Goal: Information Seeking & Learning: Learn about a topic

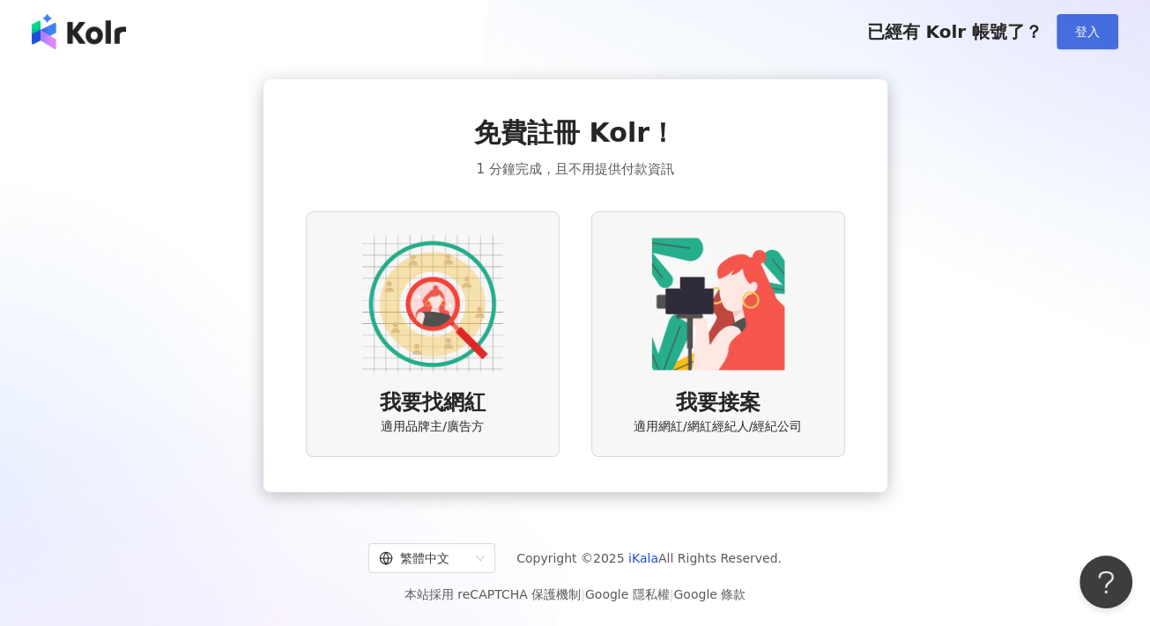
click at [1091, 39] on span "登入" at bounding box center [1087, 32] width 25 height 14
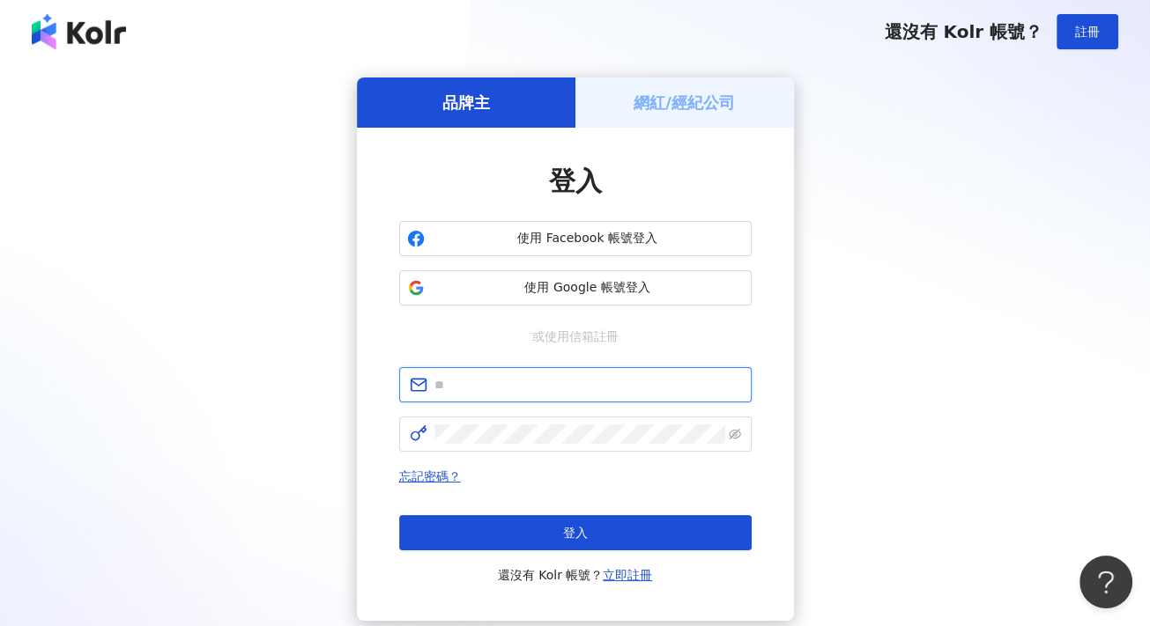
type input "**********"
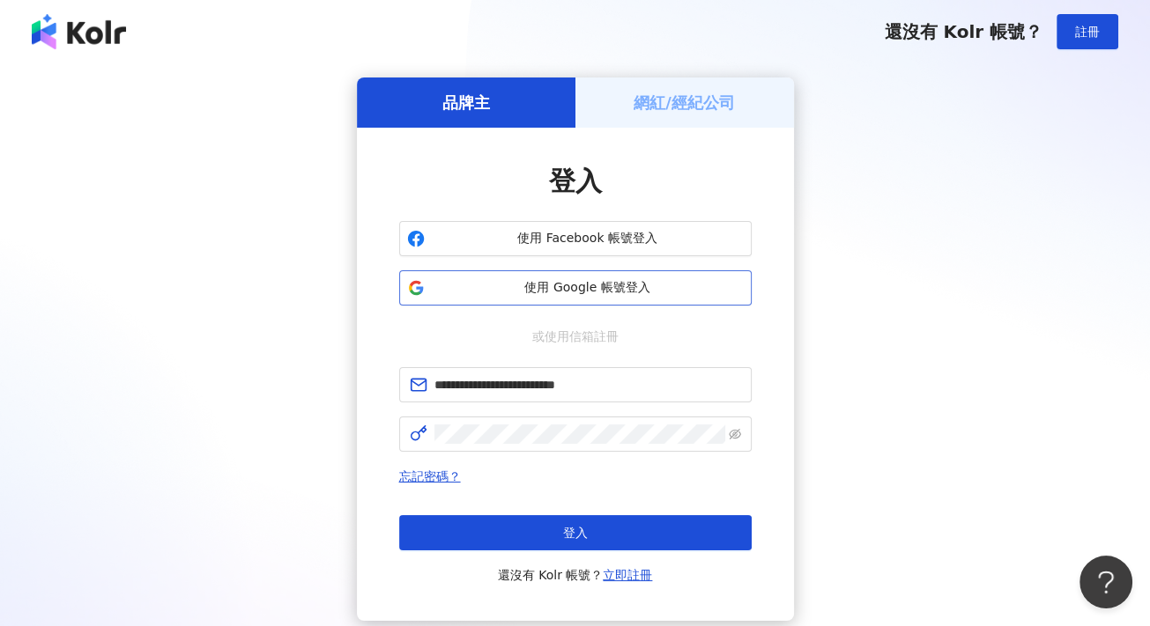
click at [657, 285] on span "使用 Google 帳號登入" at bounding box center [588, 288] width 312 height 18
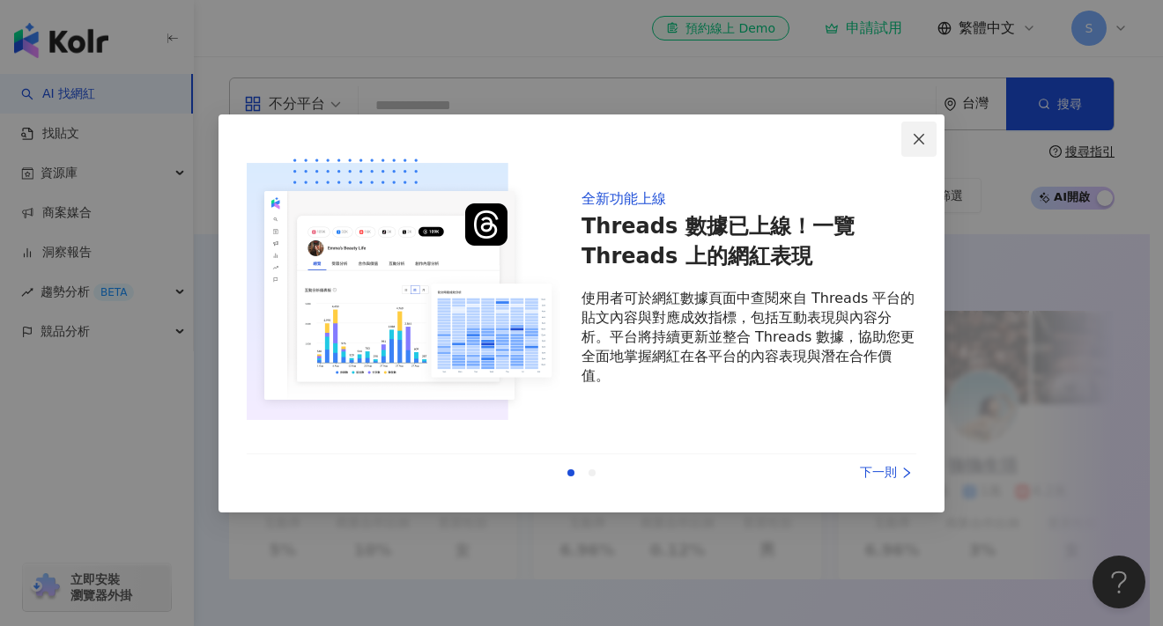
click at [913, 145] on icon "close" at bounding box center [919, 139] width 14 height 14
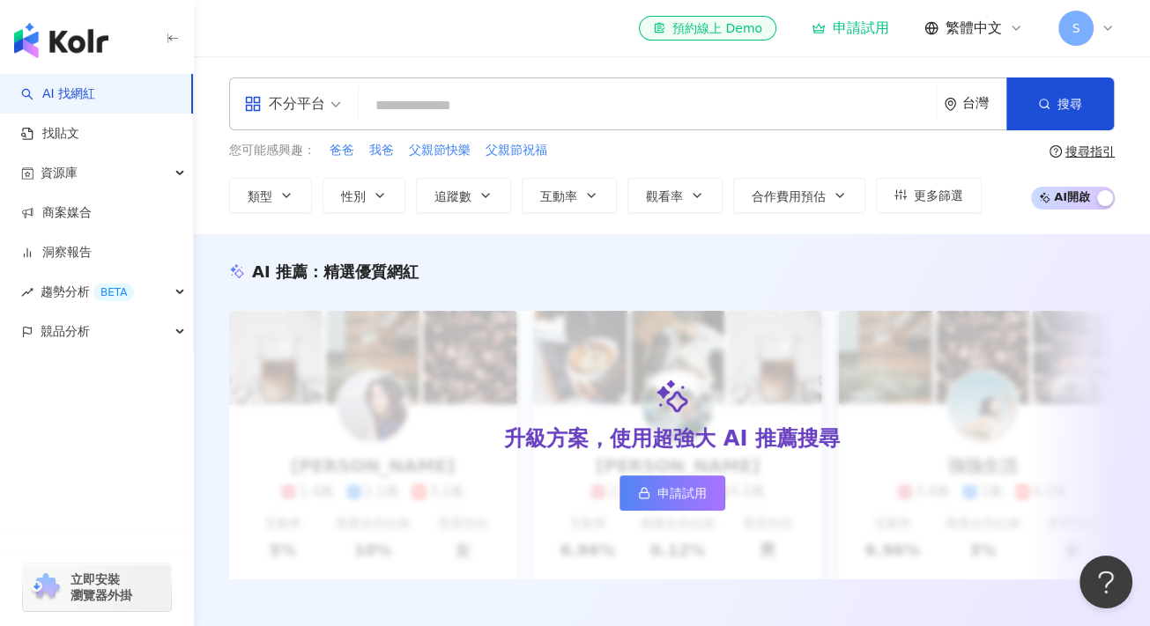
click at [751, 112] on input "search" at bounding box center [647, 105] width 563 height 33
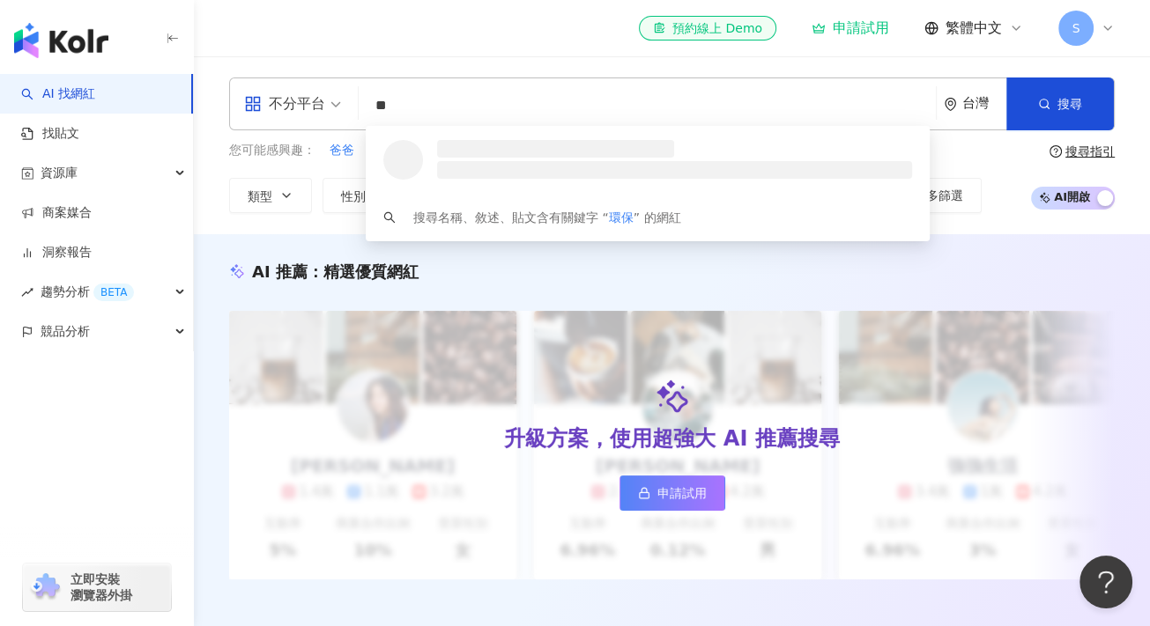
type input "**"
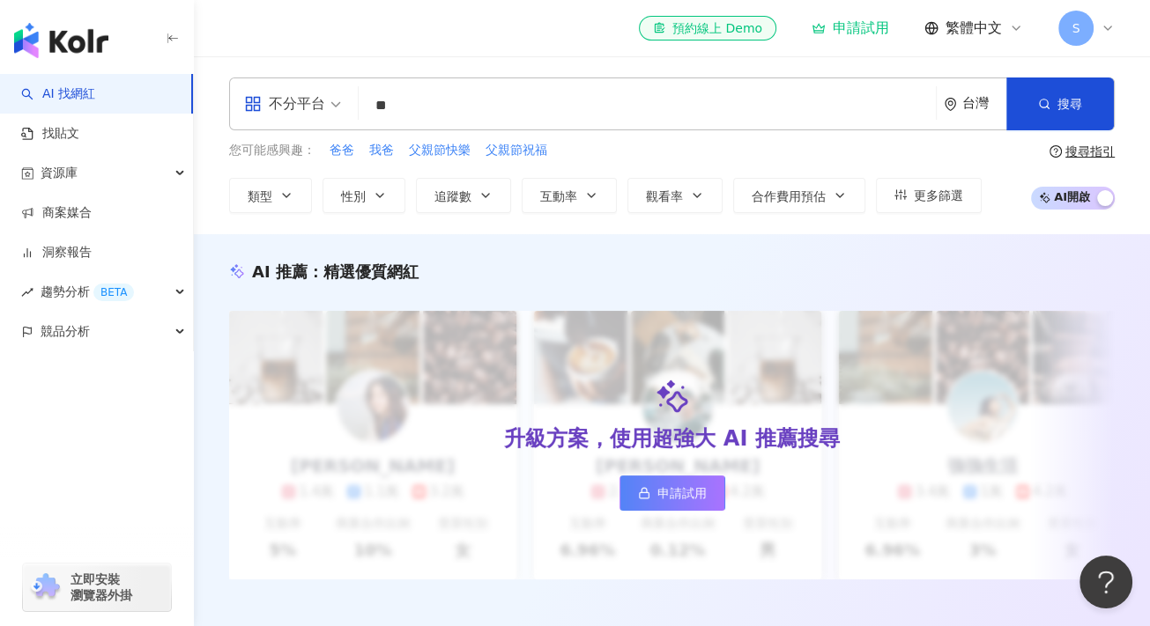
click at [1082, 30] on span "S" at bounding box center [1075, 28] width 35 height 35
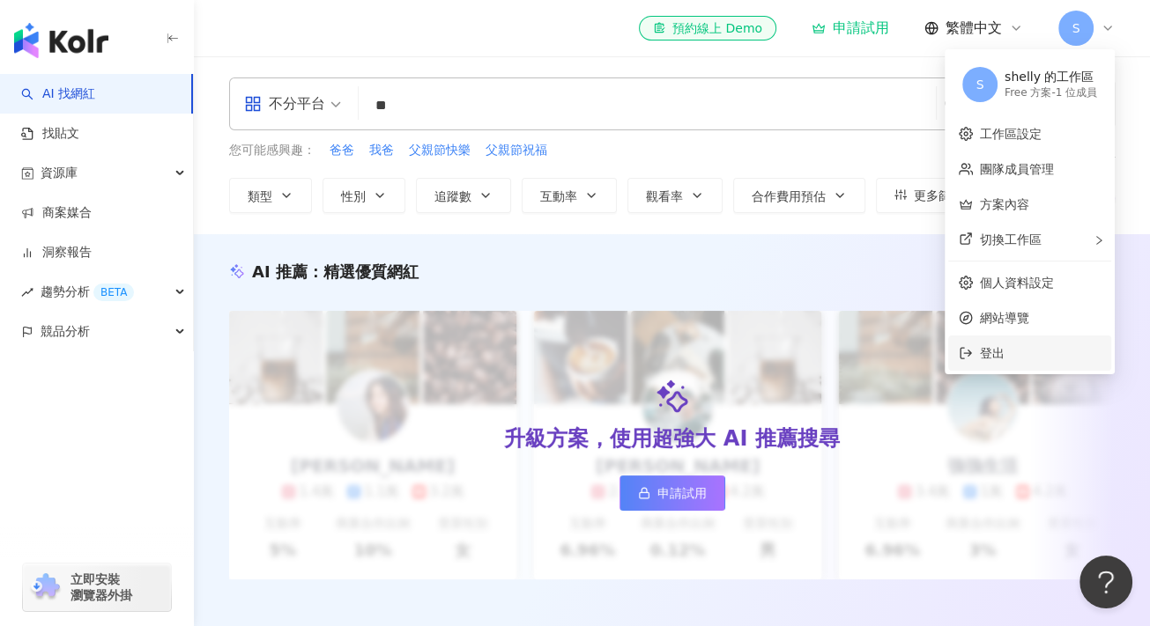
click at [987, 353] on span "登出" at bounding box center [992, 353] width 25 height 14
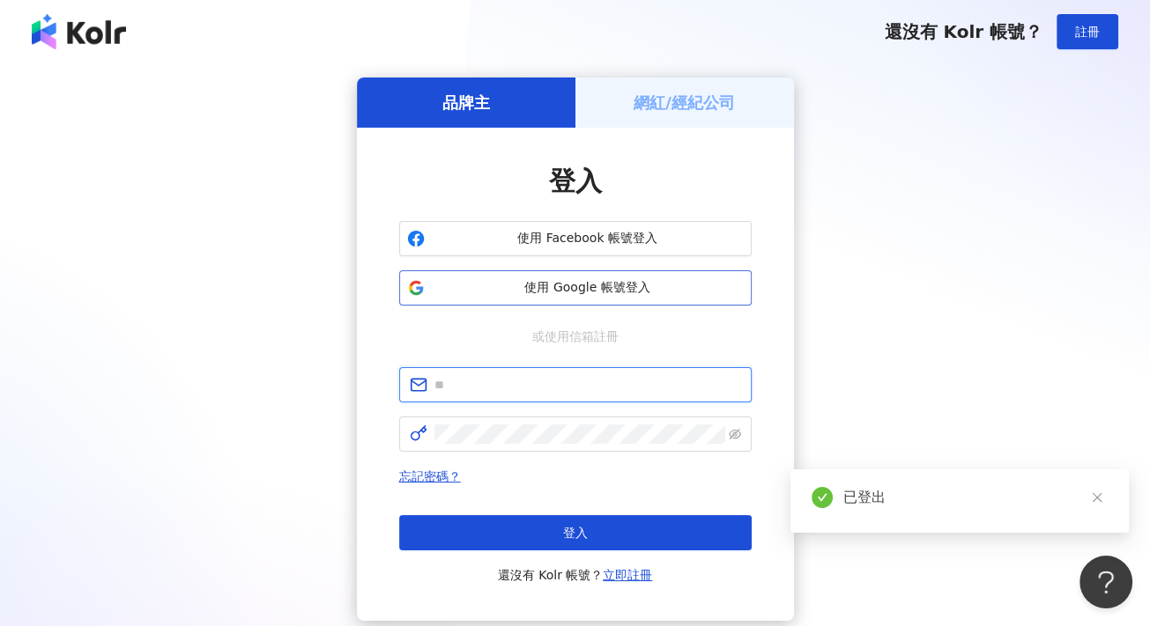
type input "**********"
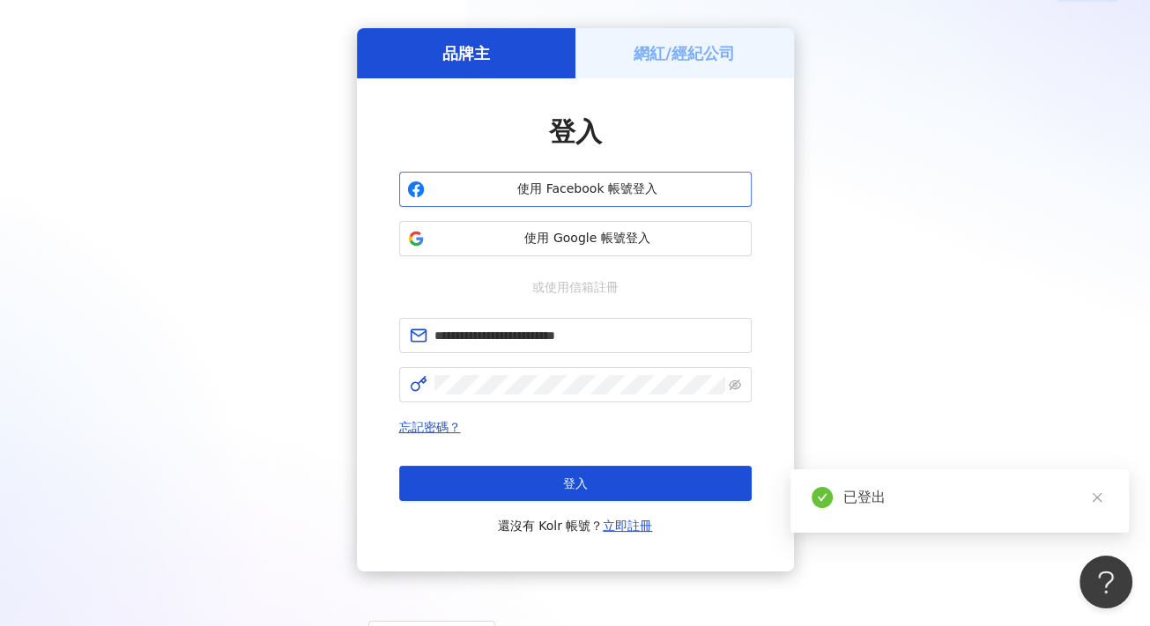
scroll to position [88, 0]
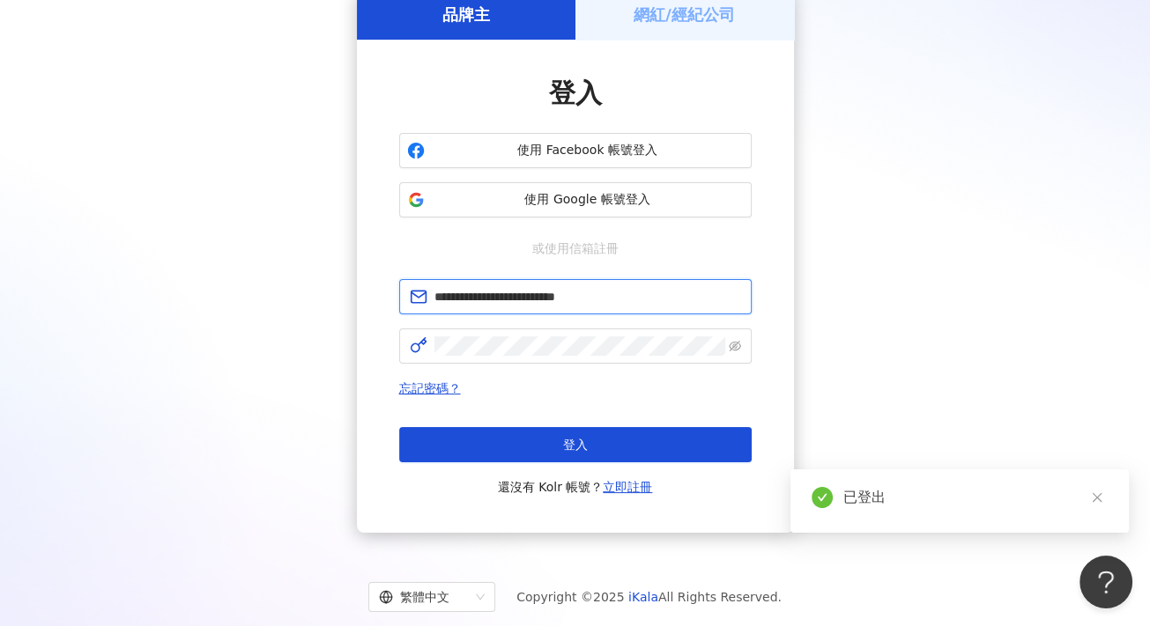
click at [573, 298] on input "**********" at bounding box center [587, 296] width 307 height 19
click at [248, 381] on div "**********" at bounding box center [574, 261] width 1107 height 544
click at [502, 445] on button "登入" at bounding box center [575, 444] width 352 height 35
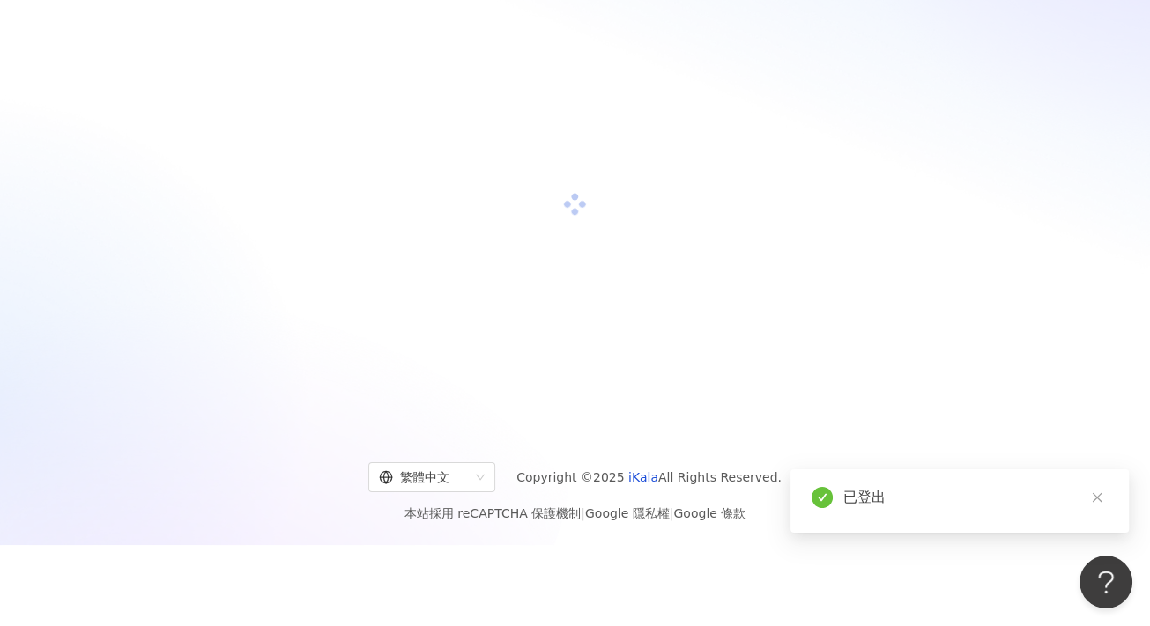
scroll to position [81, 0]
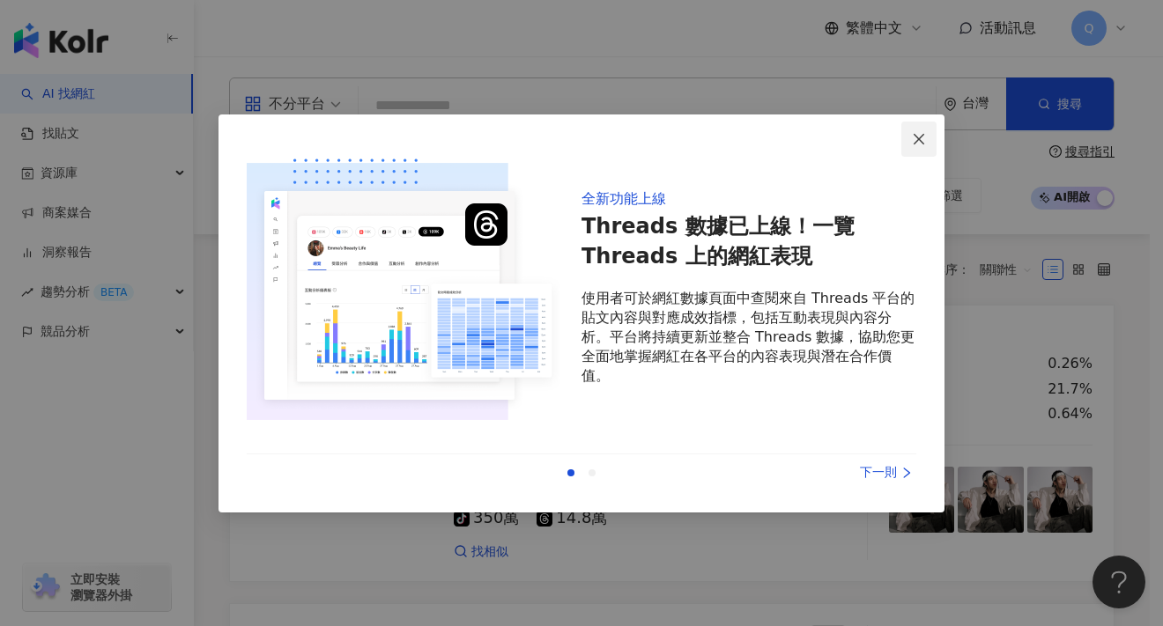
click at [924, 137] on icon "close" at bounding box center [919, 139] width 14 height 14
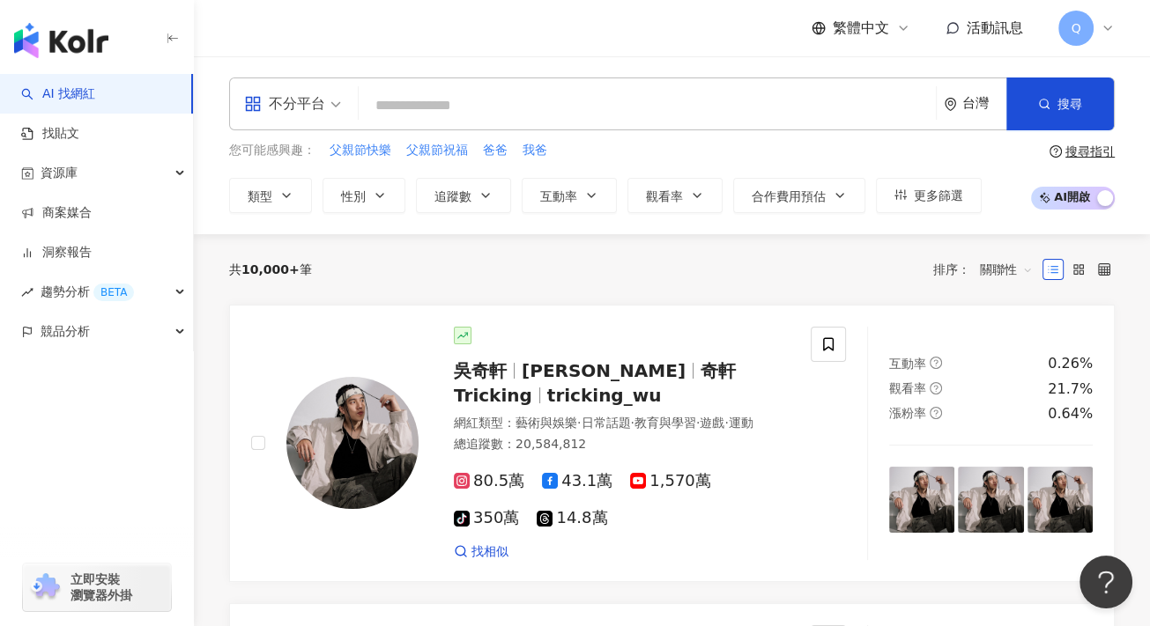
click at [647, 120] on input "search" at bounding box center [647, 105] width 563 height 33
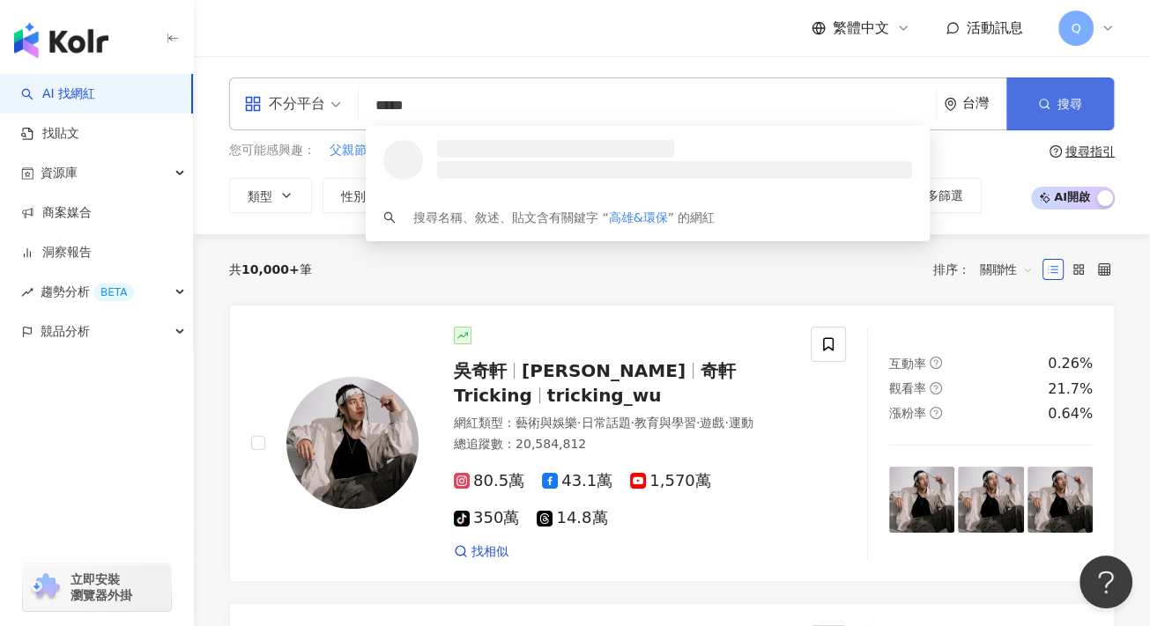
type input "*****"
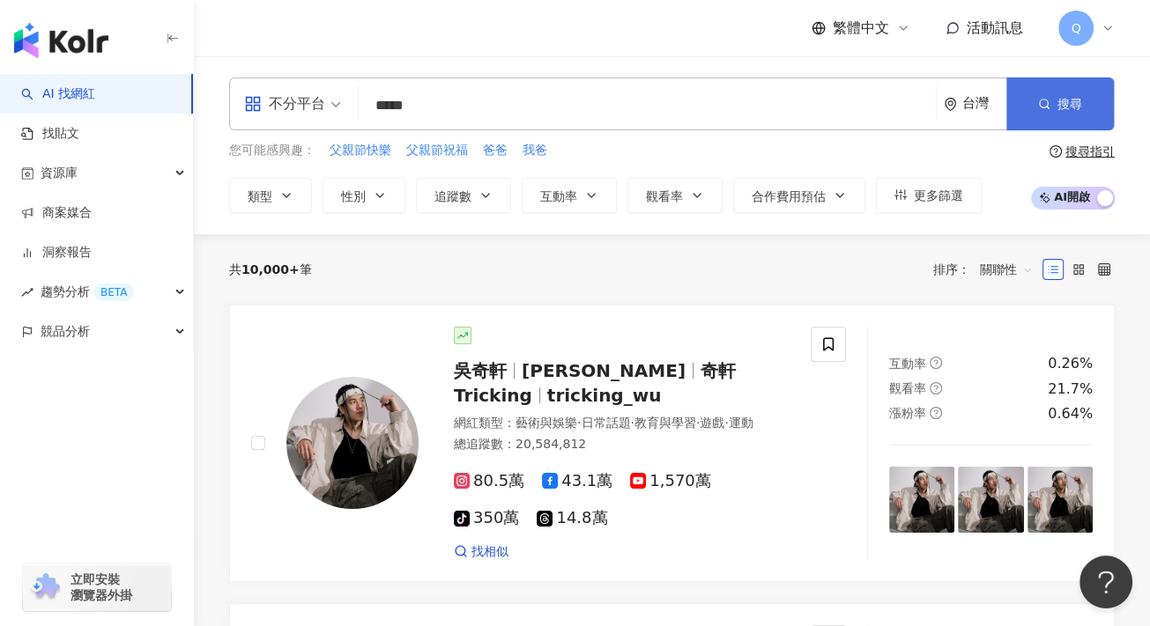
click at [1090, 100] on button "搜尋" at bounding box center [1059, 104] width 107 height 53
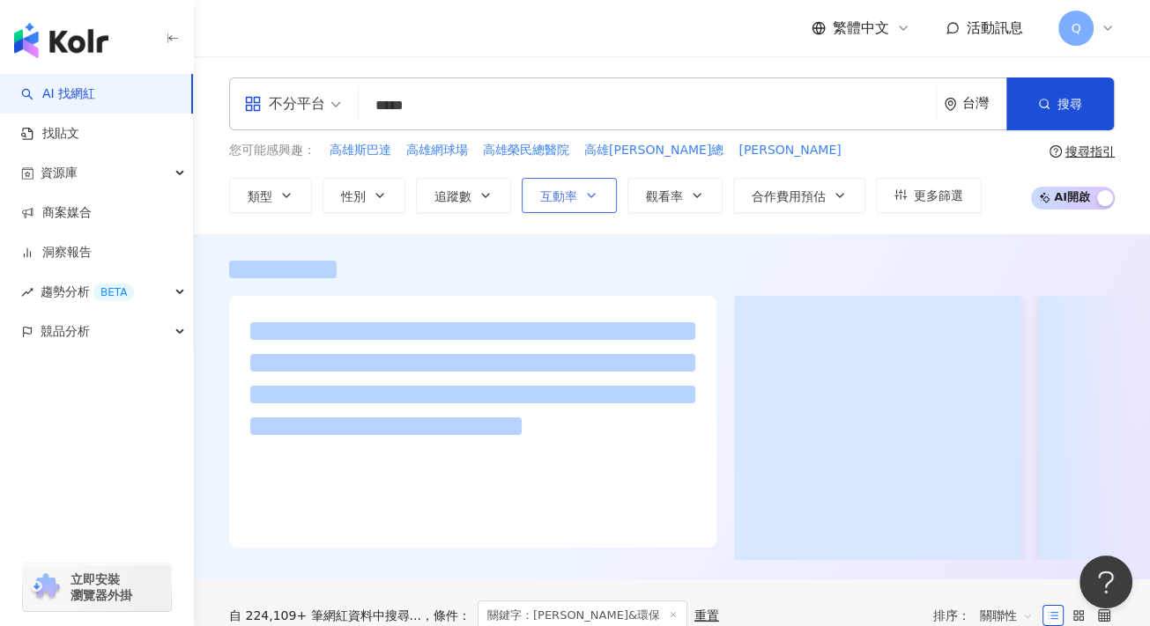
click at [552, 189] on span "互動率" at bounding box center [558, 196] width 37 height 14
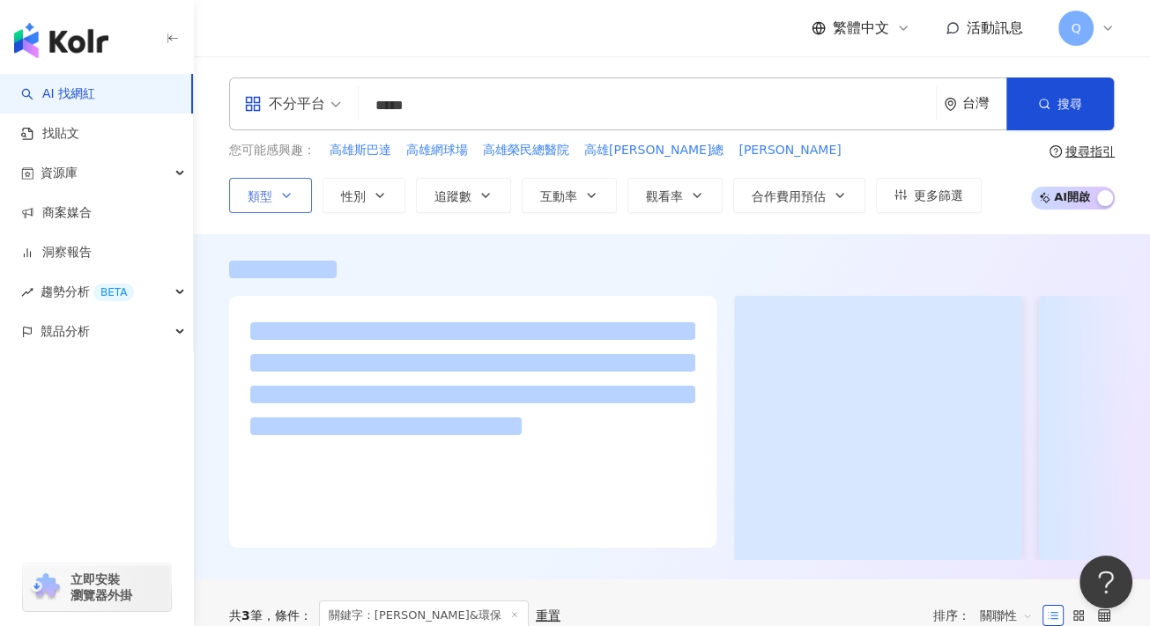
click at [264, 195] on span "類型" at bounding box center [260, 196] width 25 height 14
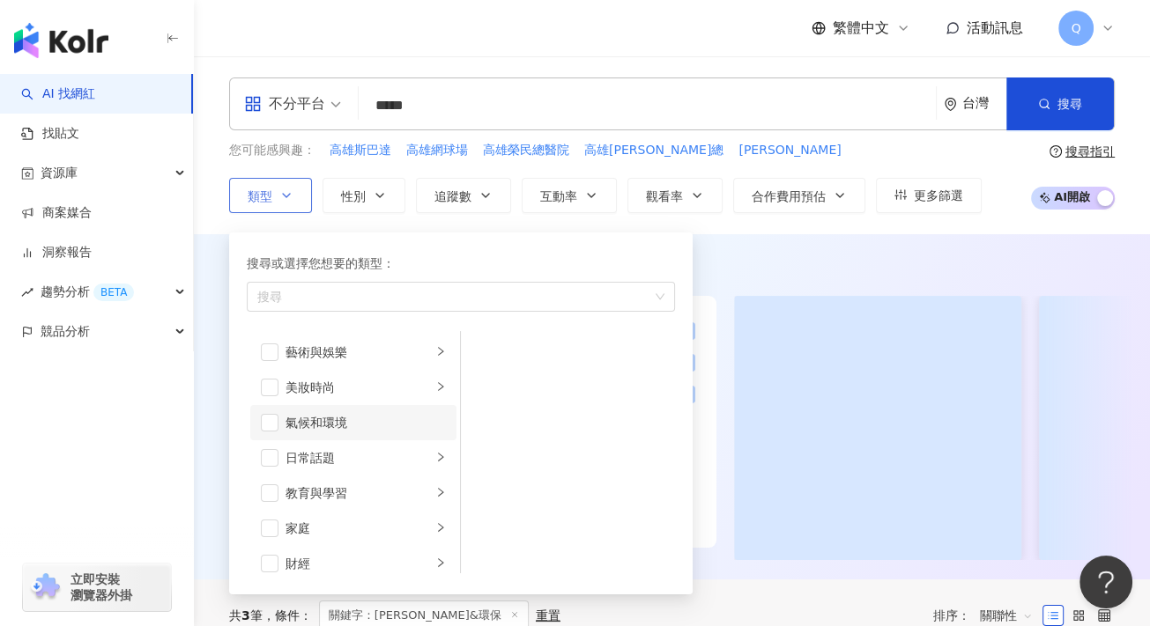
click at [381, 429] on div "氣候和環境" at bounding box center [365, 422] width 160 height 19
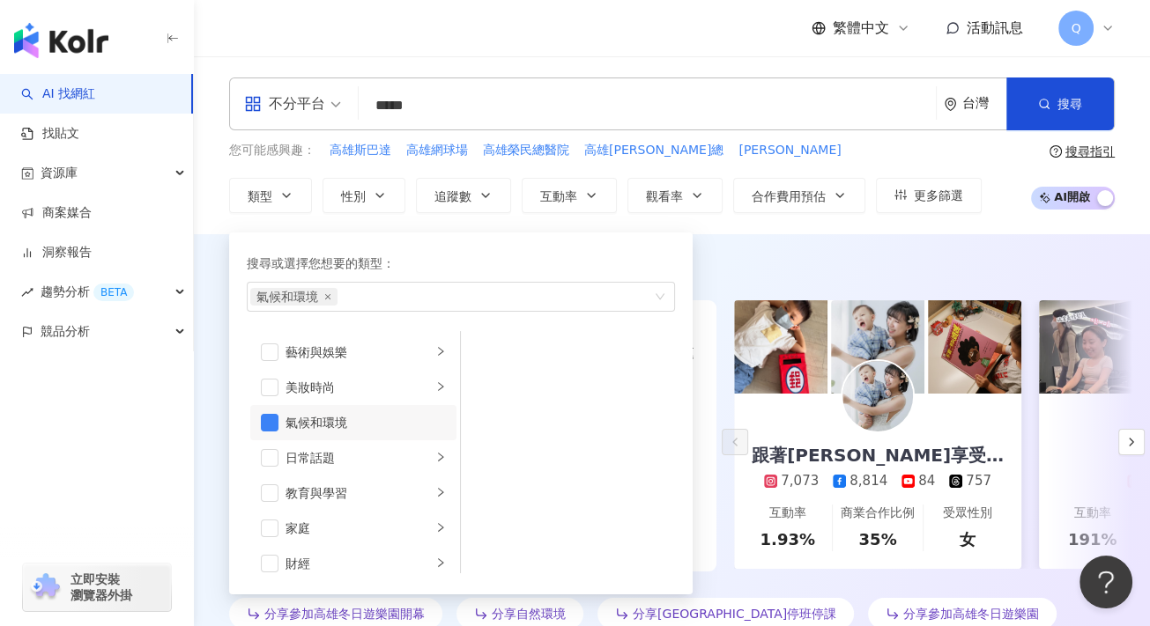
click at [875, 243] on div "AI 推薦 ： 教學環保的網紅 • 跟著Livia享受人生 Fashion Blog by Livia : 此網紅擅長分享親子、教育和美食內容，並且在家庭生活…" at bounding box center [672, 445] width 956 height 422
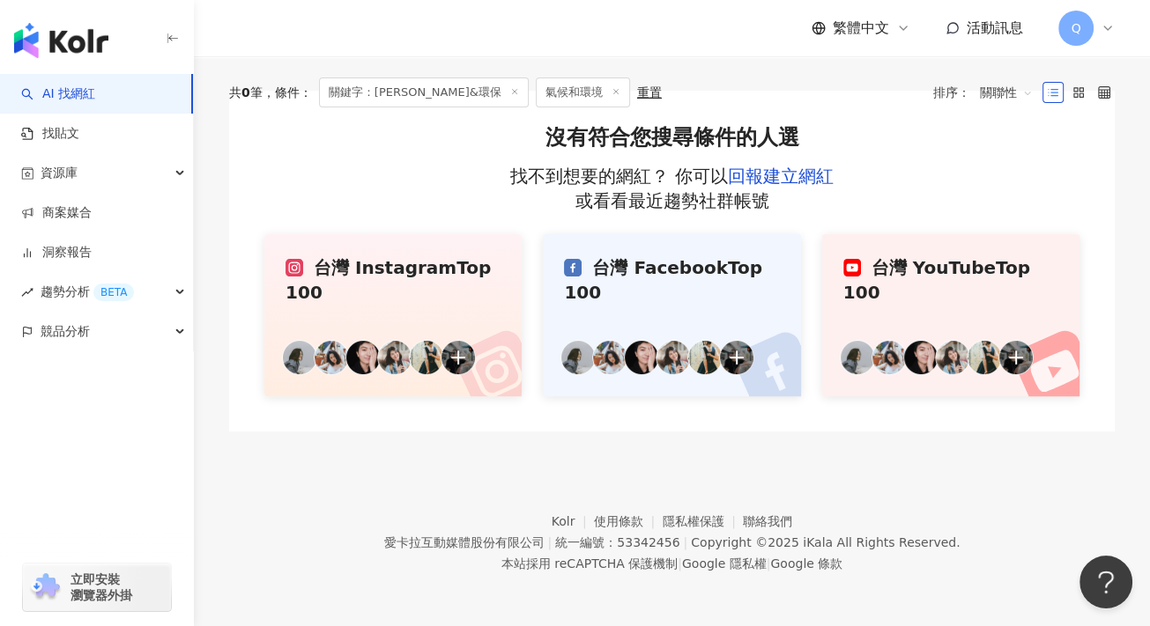
scroll to position [74, 0]
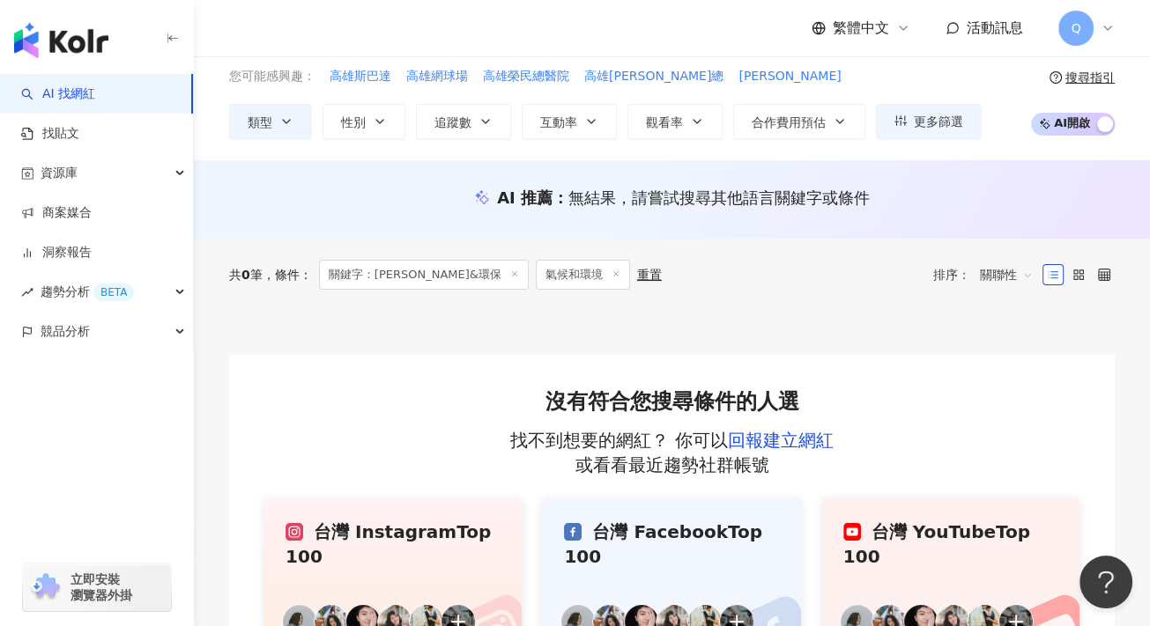
click at [375, 270] on span "關鍵字：高雄&環保" at bounding box center [424, 275] width 210 height 30
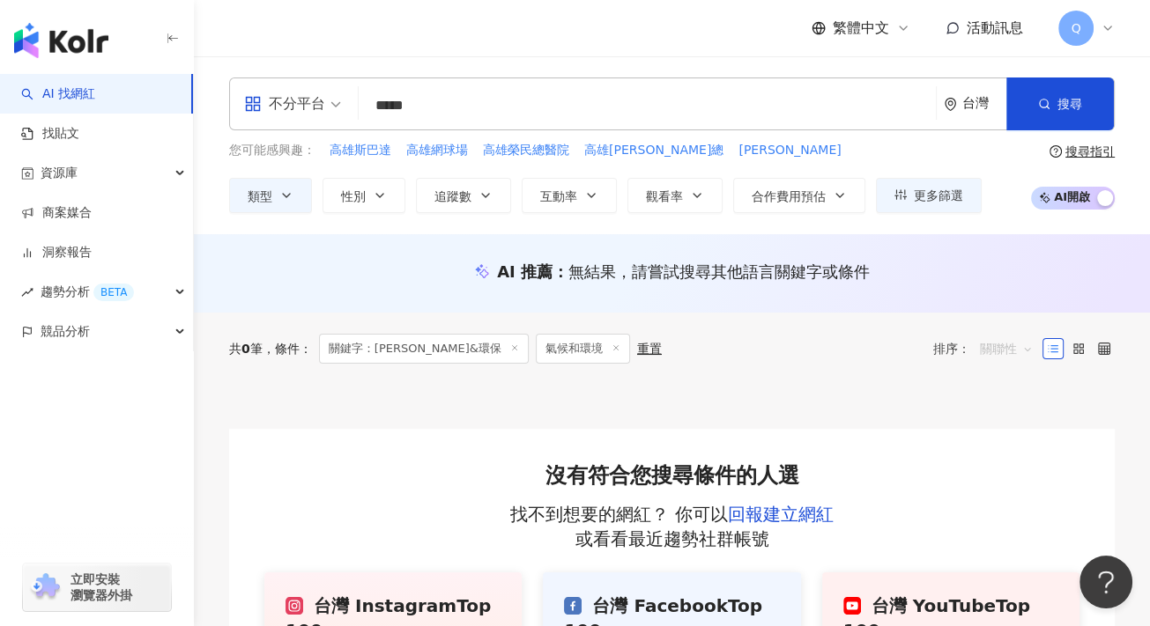
click at [998, 344] on span "關聯性" at bounding box center [1006, 349] width 53 height 28
click at [1001, 470] on div "互動率" at bounding box center [1006, 473] width 44 height 19
click at [523, 98] on input "*****" at bounding box center [647, 105] width 563 height 33
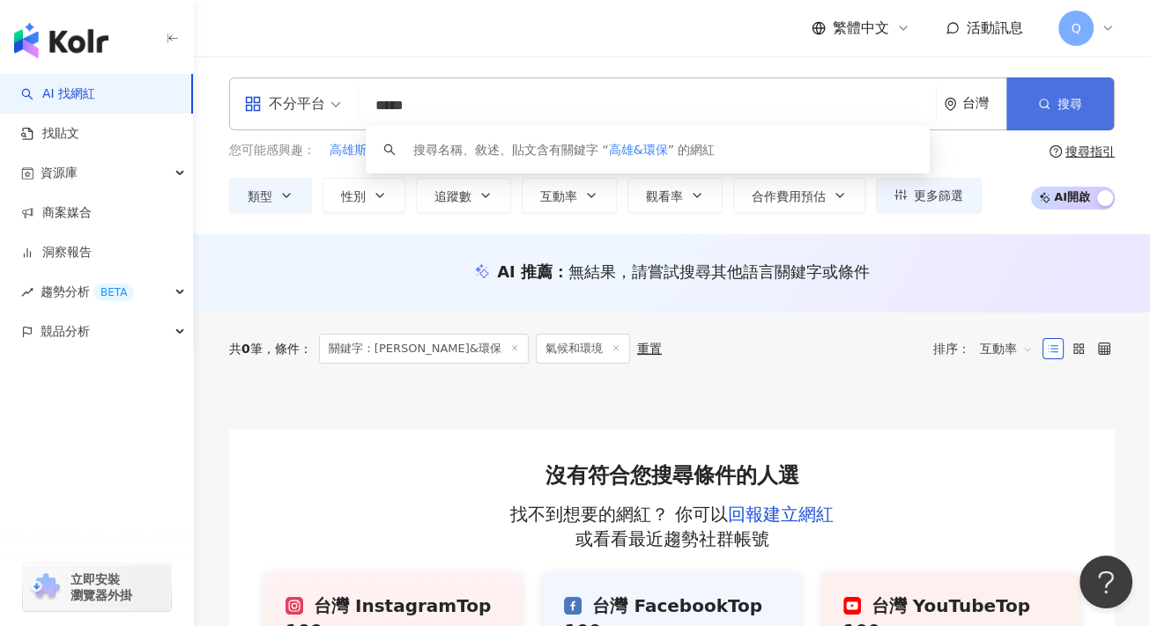
click at [1053, 95] on button "搜尋" at bounding box center [1059, 104] width 107 height 53
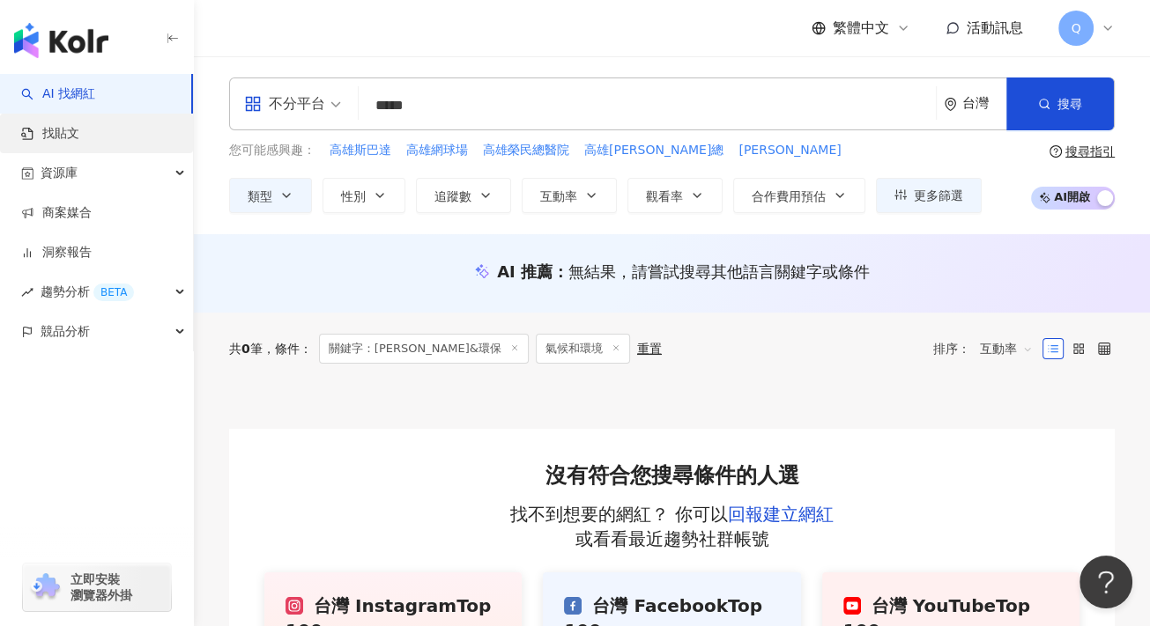
click at [29, 132] on link "找貼文" at bounding box center [50, 134] width 58 height 18
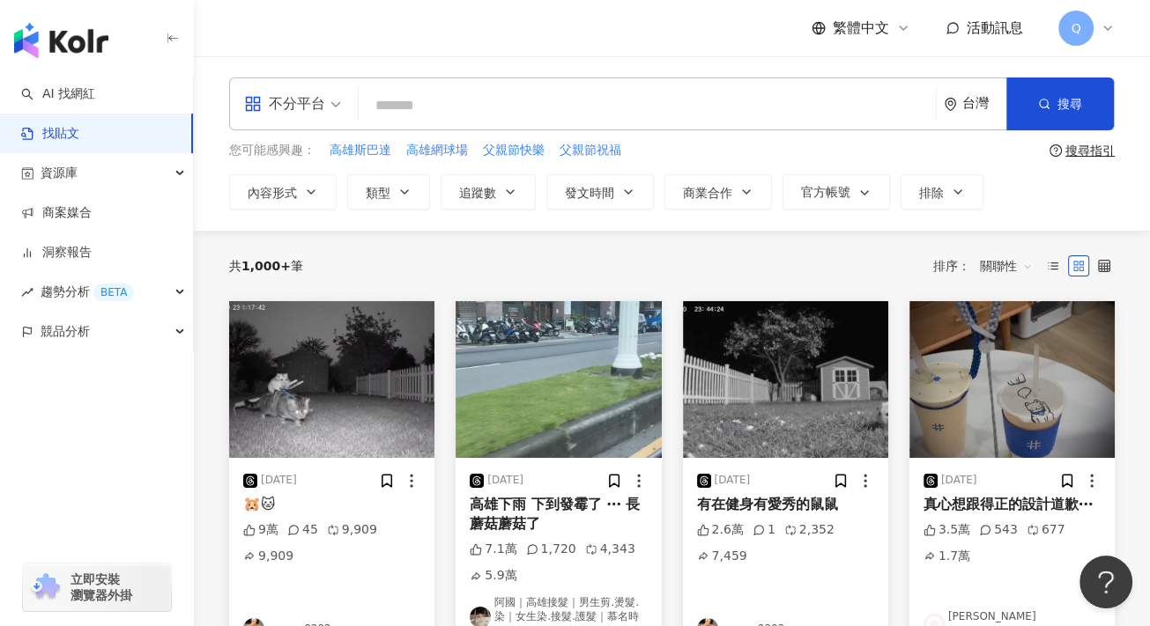
click at [477, 112] on input "search" at bounding box center [647, 105] width 563 height 38
click at [1069, 99] on span "搜尋" at bounding box center [1069, 104] width 25 height 14
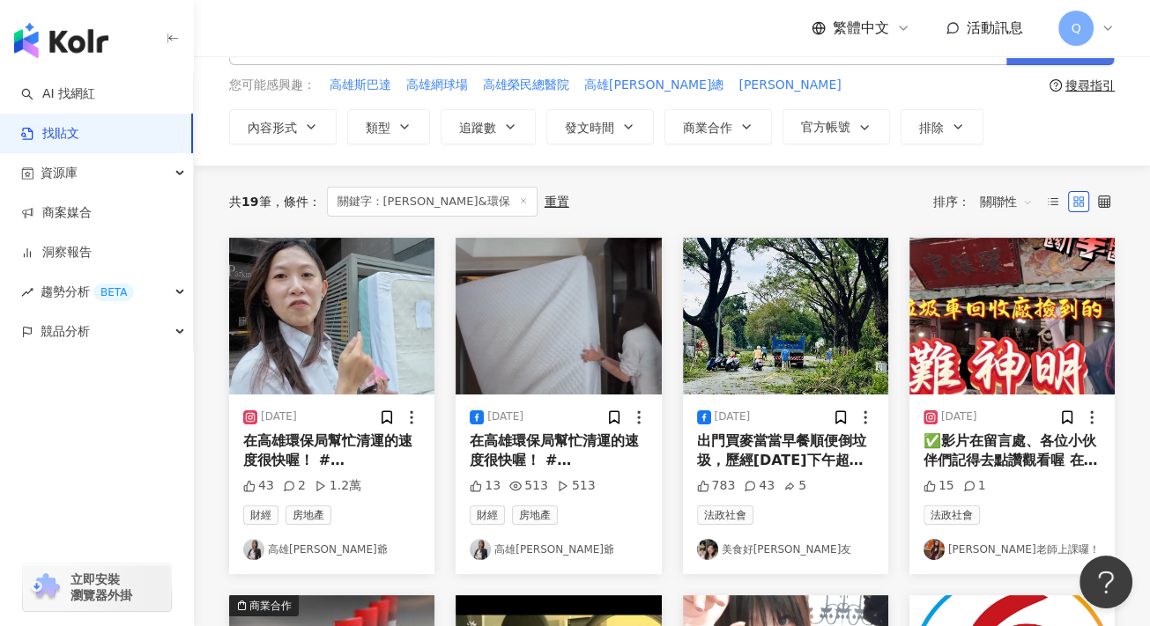
scroll to position [88, 0]
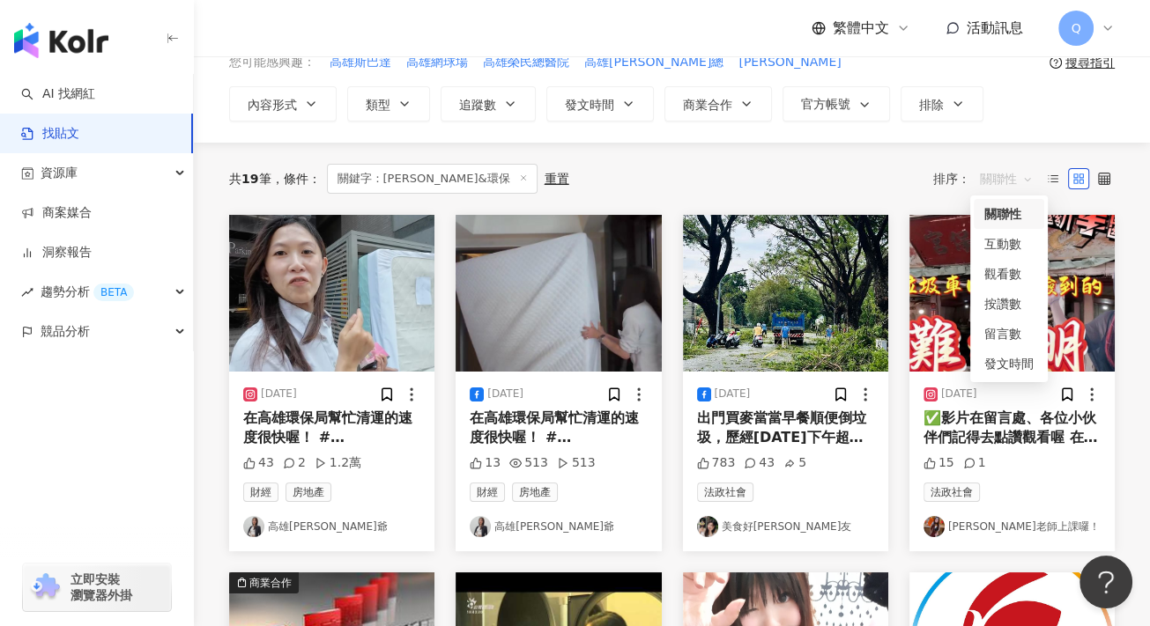
click at [989, 179] on span "關聯性" at bounding box center [1006, 179] width 53 height 28
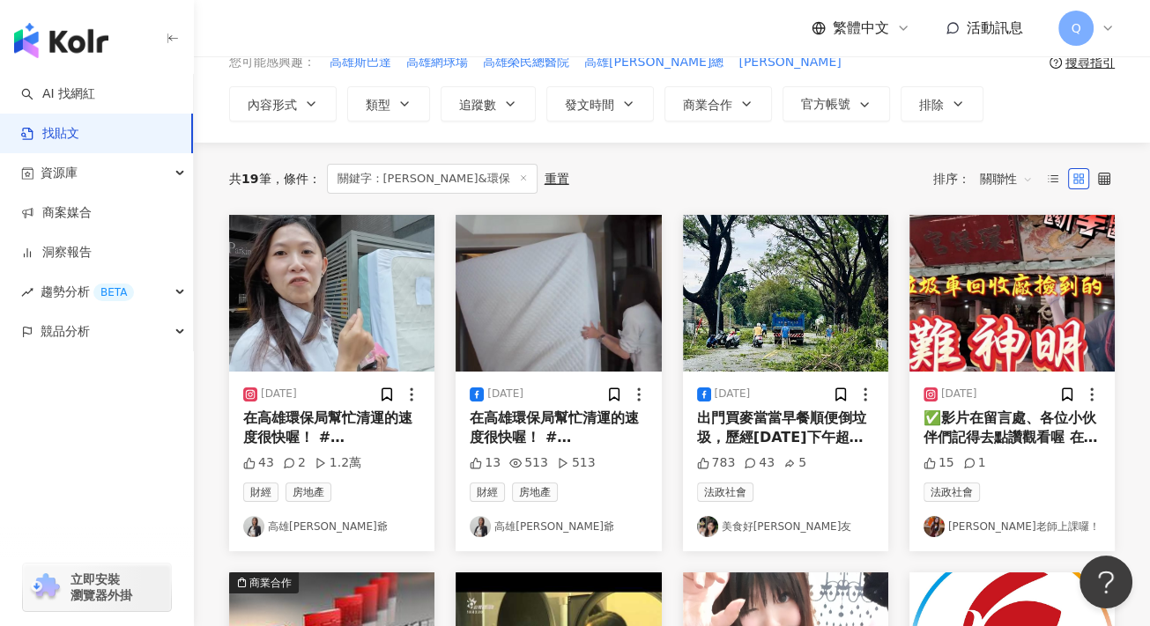
click at [633, 166] on div "共 19 筆 條件 ： 關鍵字：高雄&環保 重置 排序： 關聯性" at bounding box center [671, 179] width 885 height 30
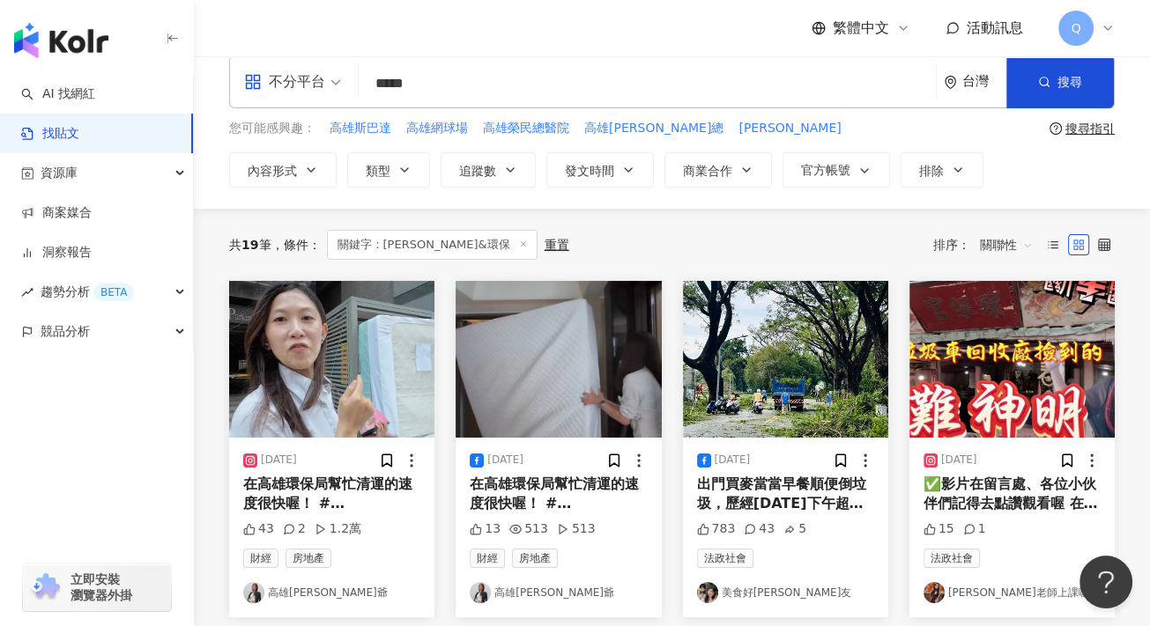
scroll to position [0, 0]
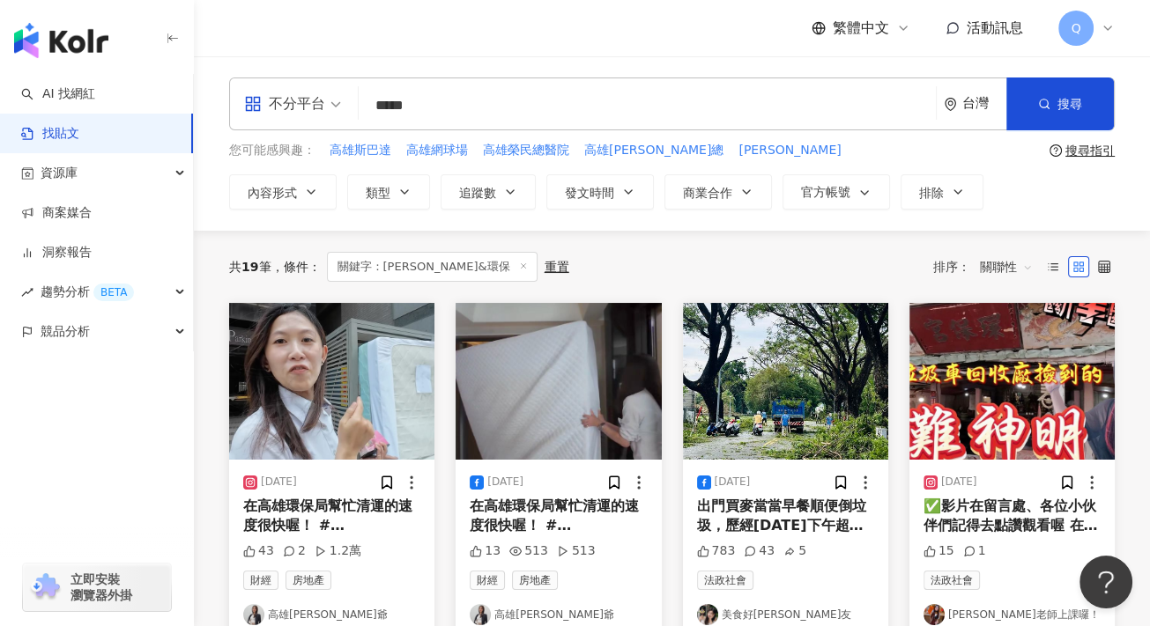
click at [514, 113] on input "*****" at bounding box center [647, 105] width 563 height 38
click at [1010, 262] on span "關聯性" at bounding box center [1006, 267] width 53 height 28
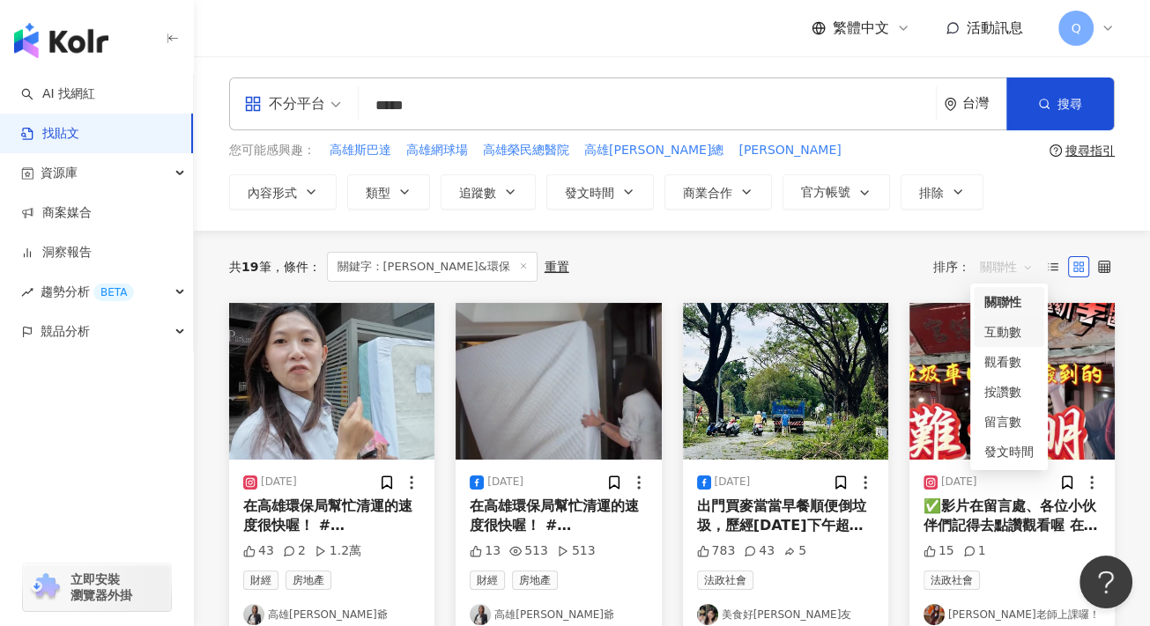
click at [1013, 330] on div "互動數" at bounding box center [1008, 331] width 49 height 19
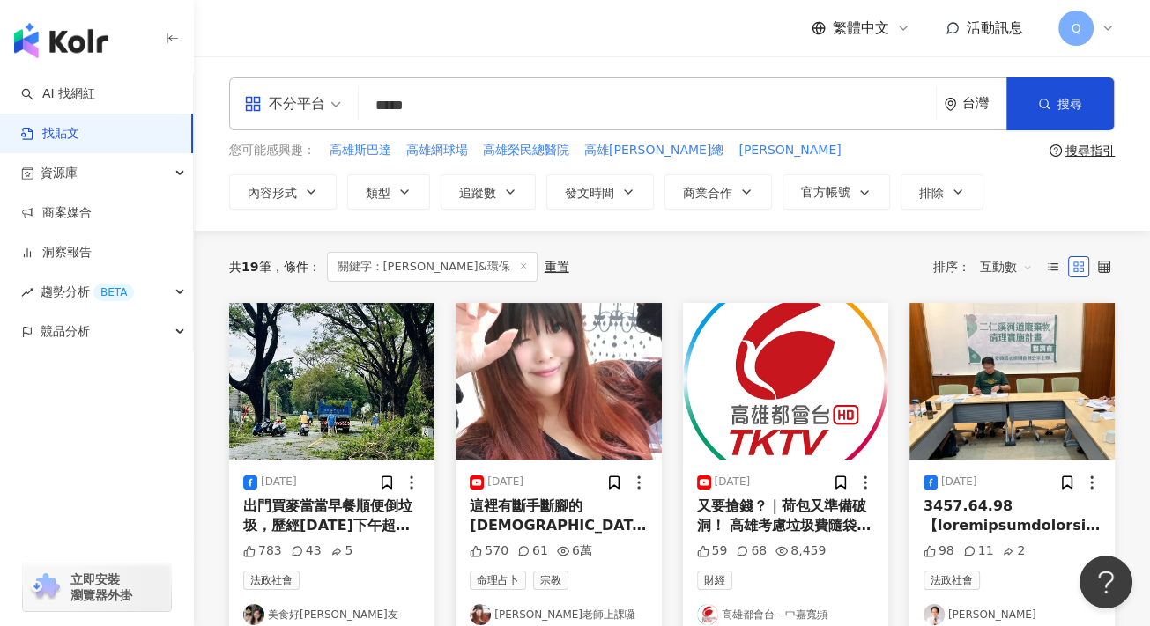
click at [458, 94] on input "*****" at bounding box center [647, 105] width 563 height 38
type input "**"
click at [1092, 114] on button "搜尋" at bounding box center [1059, 104] width 107 height 53
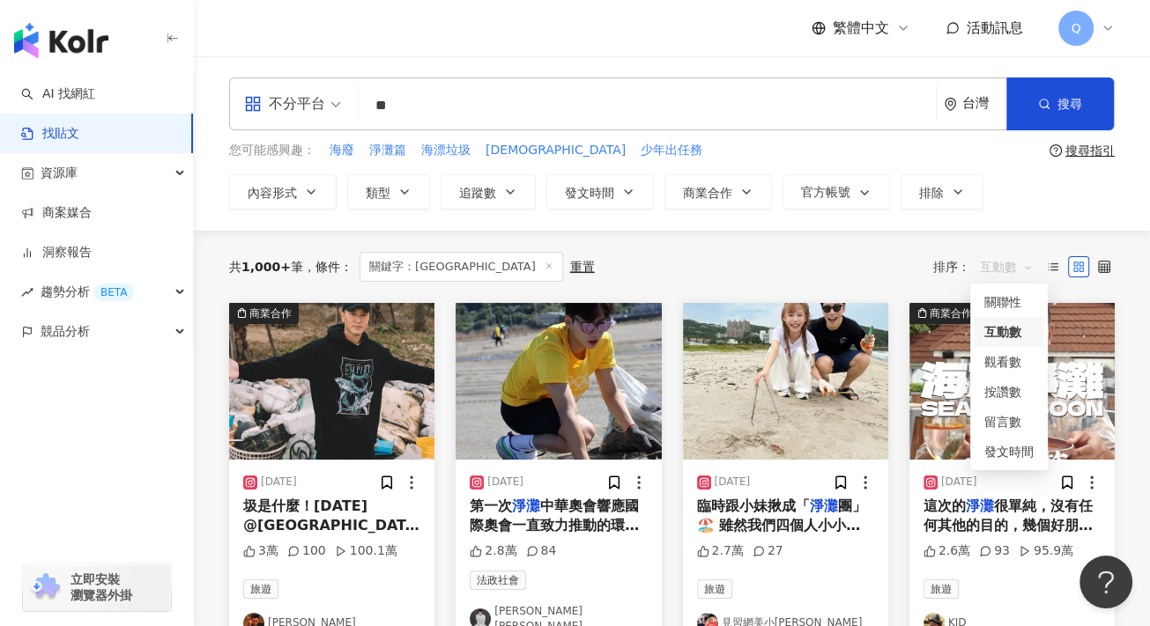
click at [1001, 260] on span "互動數" at bounding box center [1006, 267] width 53 height 28
click at [1009, 388] on div "按讚數" at bounding box center [1008, 391] width 49 height 19
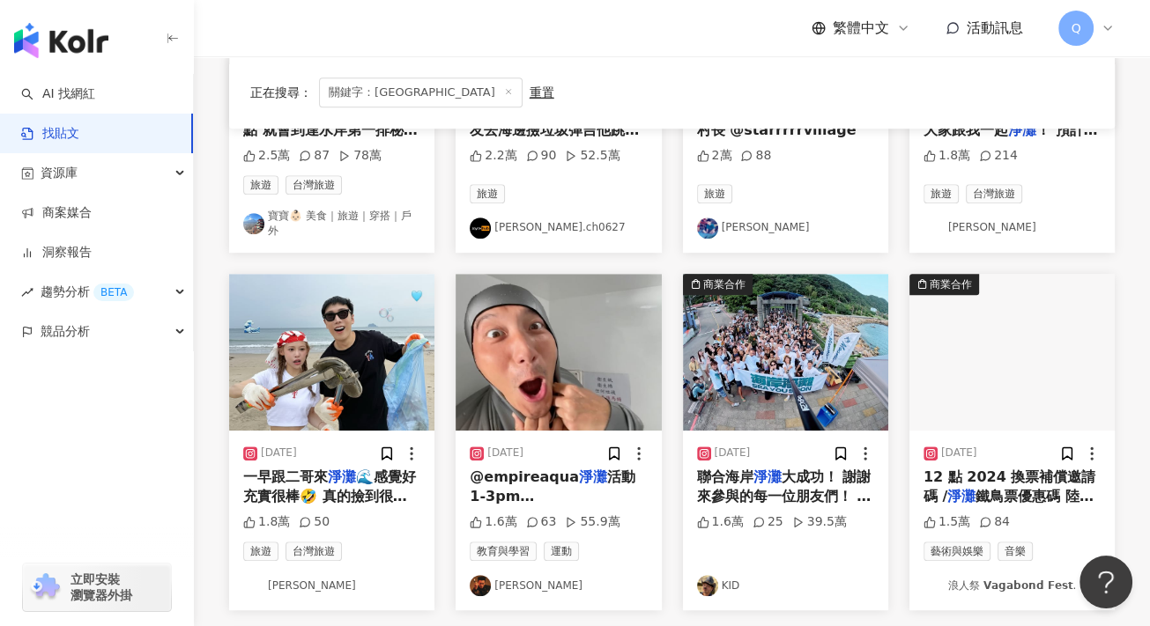
scroll to position [881, 0]
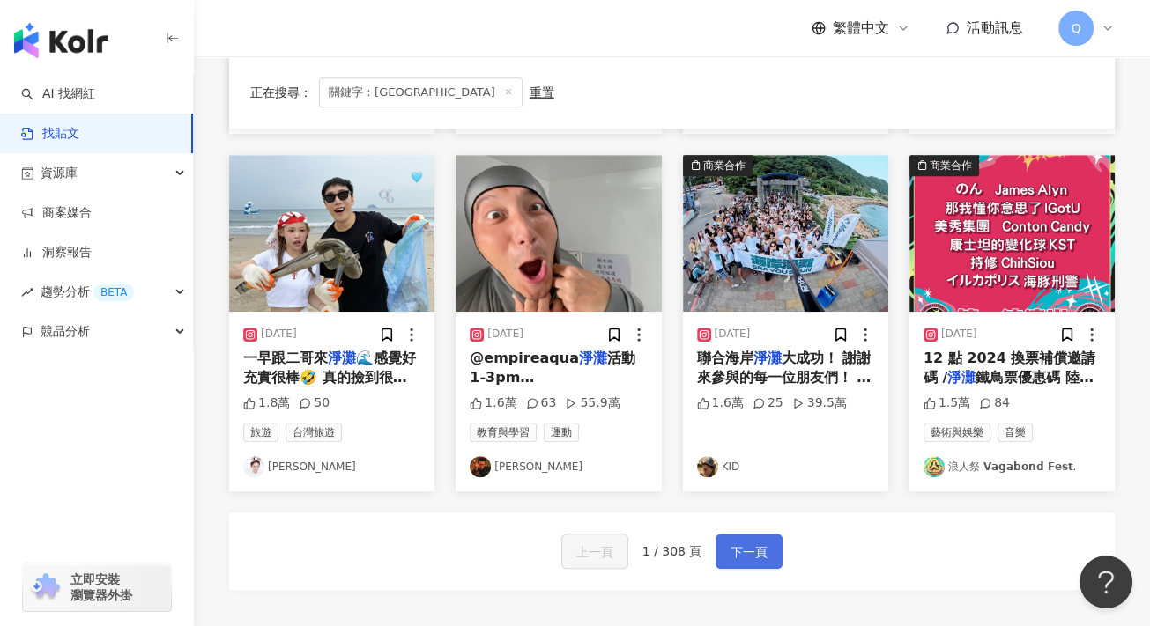
click at [754, 534] on button "下一頁" at bounding box center [748, 551] width 67 height 35
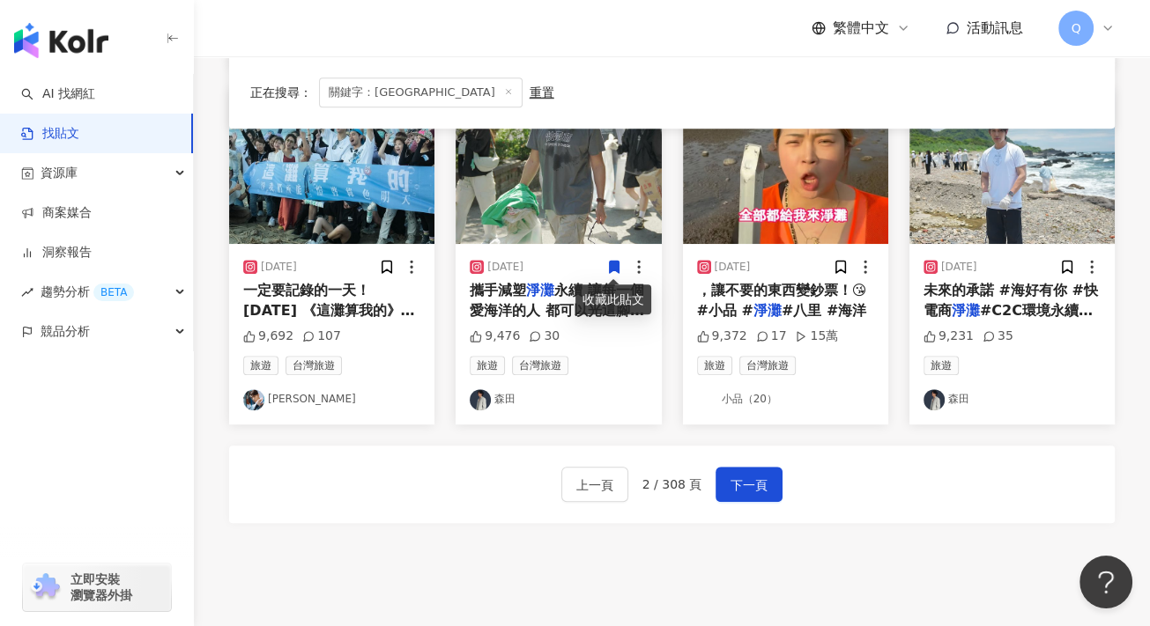
scroll to position [889, 0]
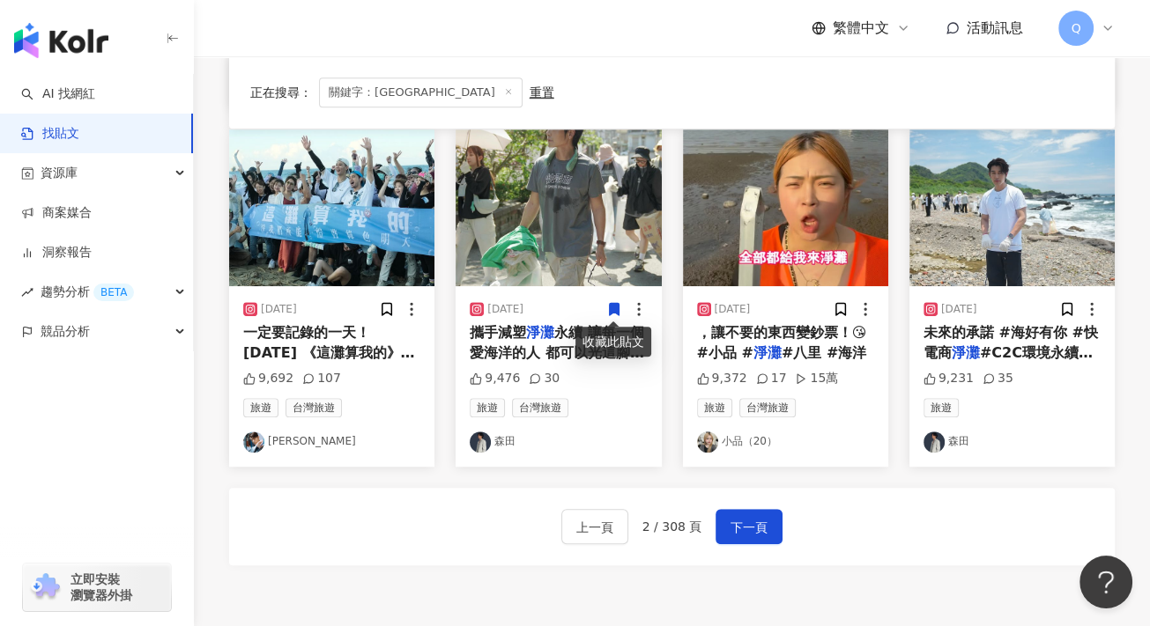
click at [796, 337] on span "，讓不要的東西變鈔票！😘 #小品 #" at bounding box center [782, 342] width 170 height 36
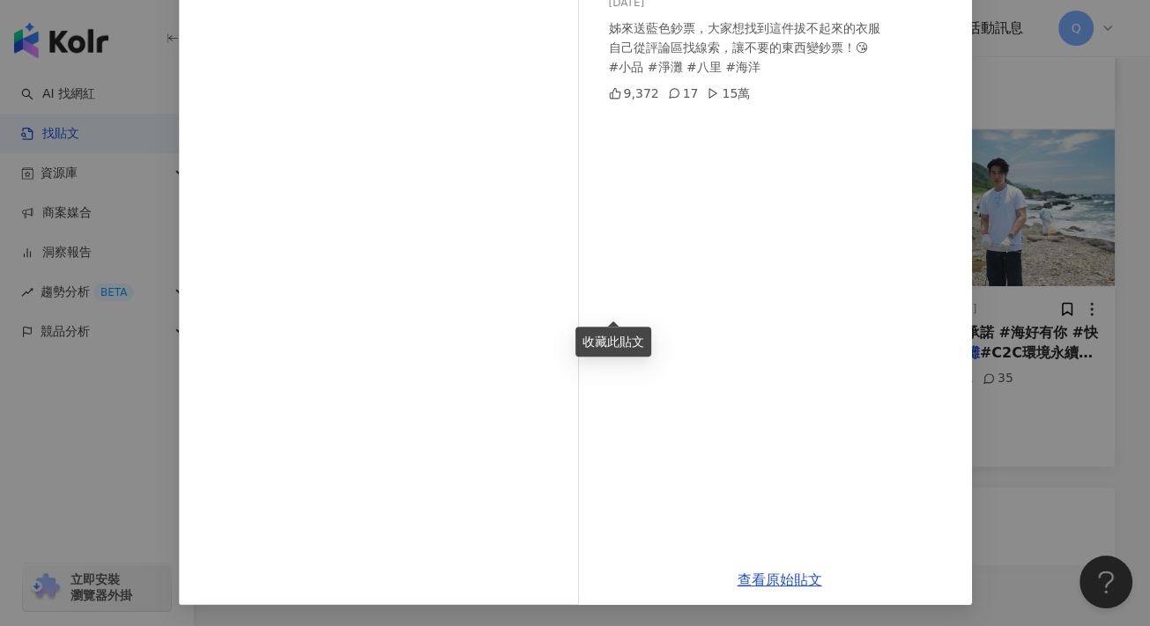
scroll to position [0, 0]
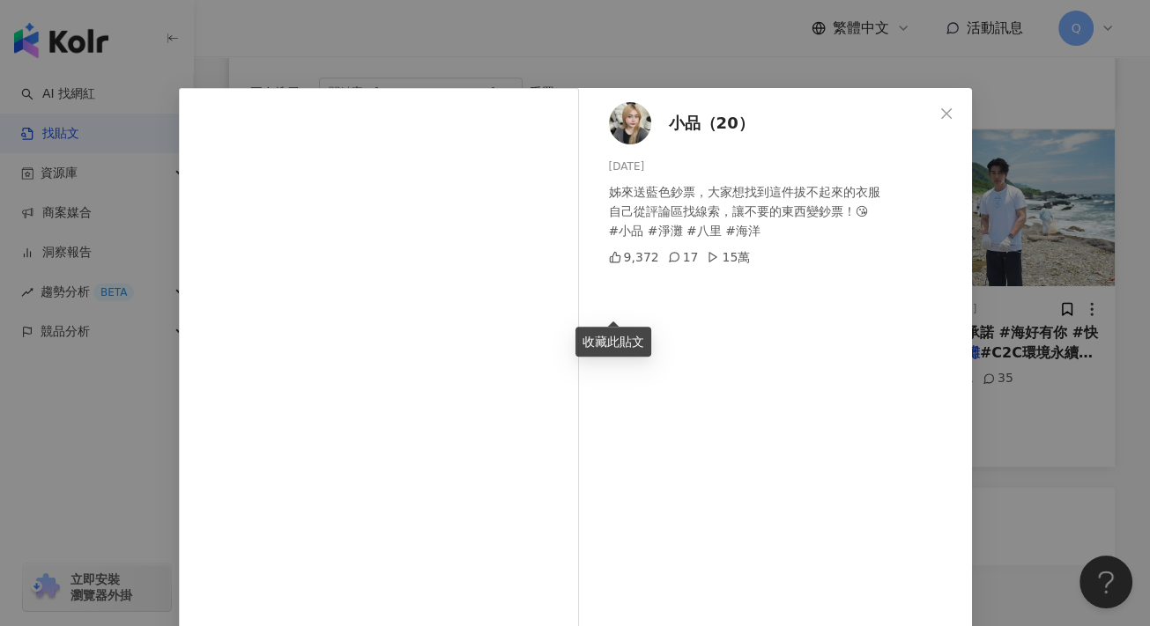
click at [671, 122] on span "小品（20）" at bounding box center [711, 123] width 85 height 25
click at [948, 100] on button "Close" at bounding box center [945, 113] width 35 height 35
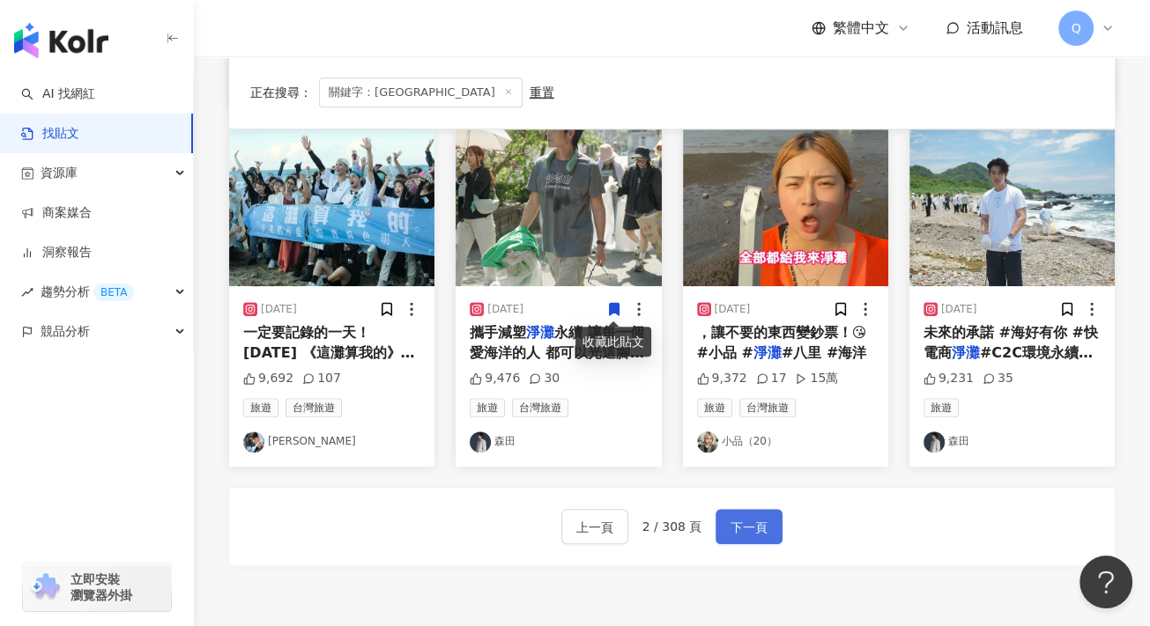
click at [730, 524] on span "下一頁" at bounding box center [748, 527] width 37 height 21
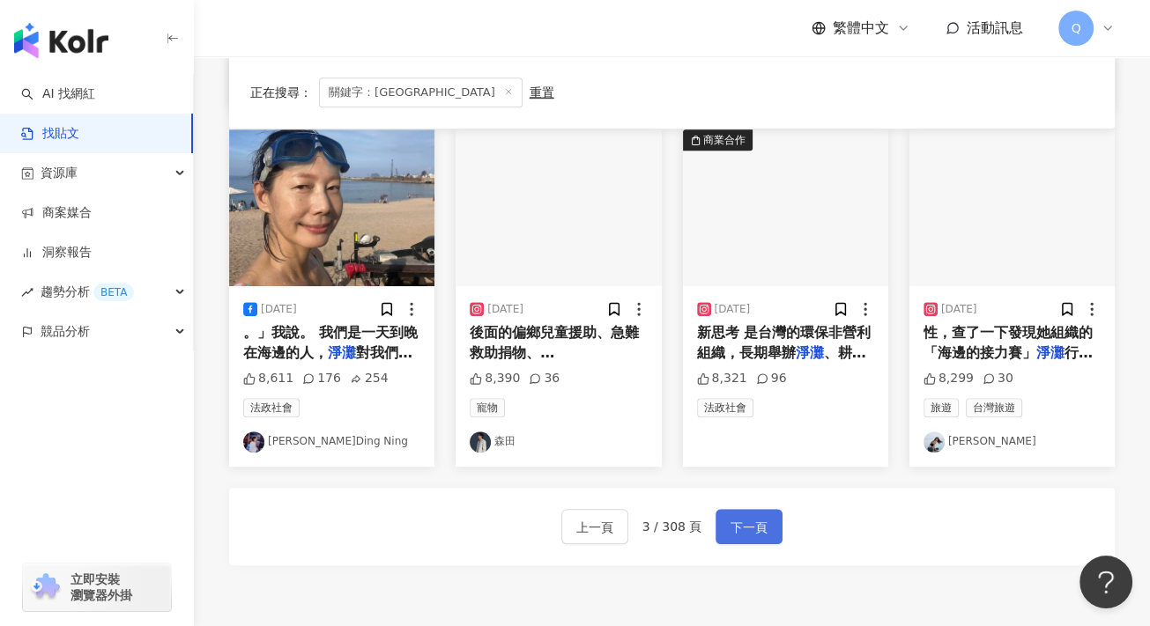
scroll to position [801, 0]
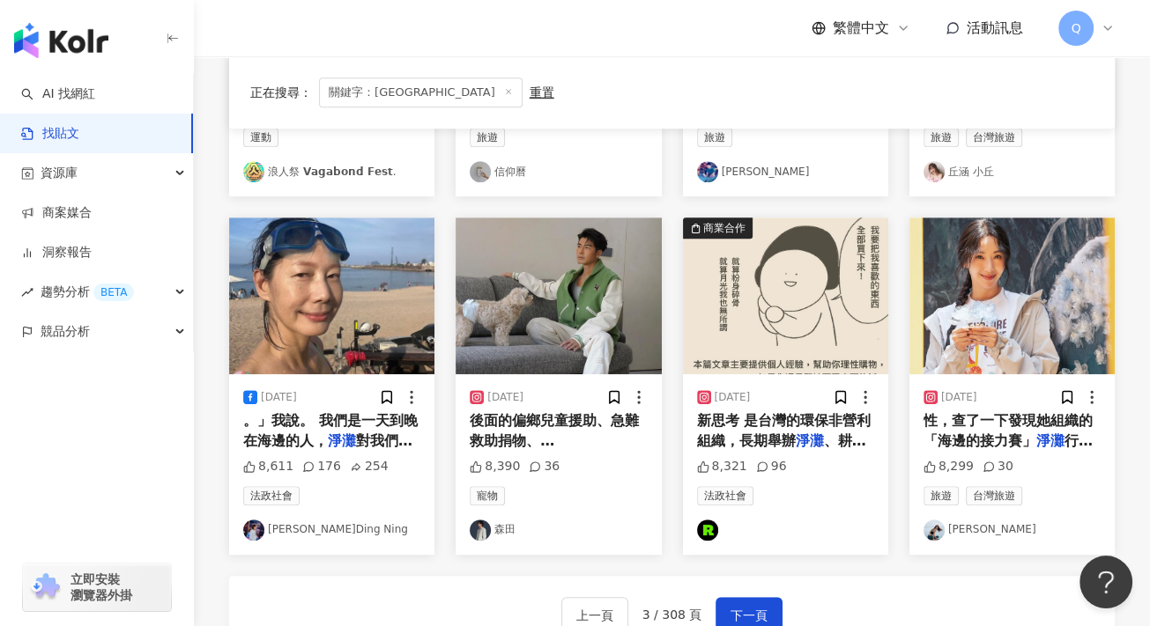
click at [498, 472] on mark "淨灘" at bounding box center [484, 480] width 28 height 17
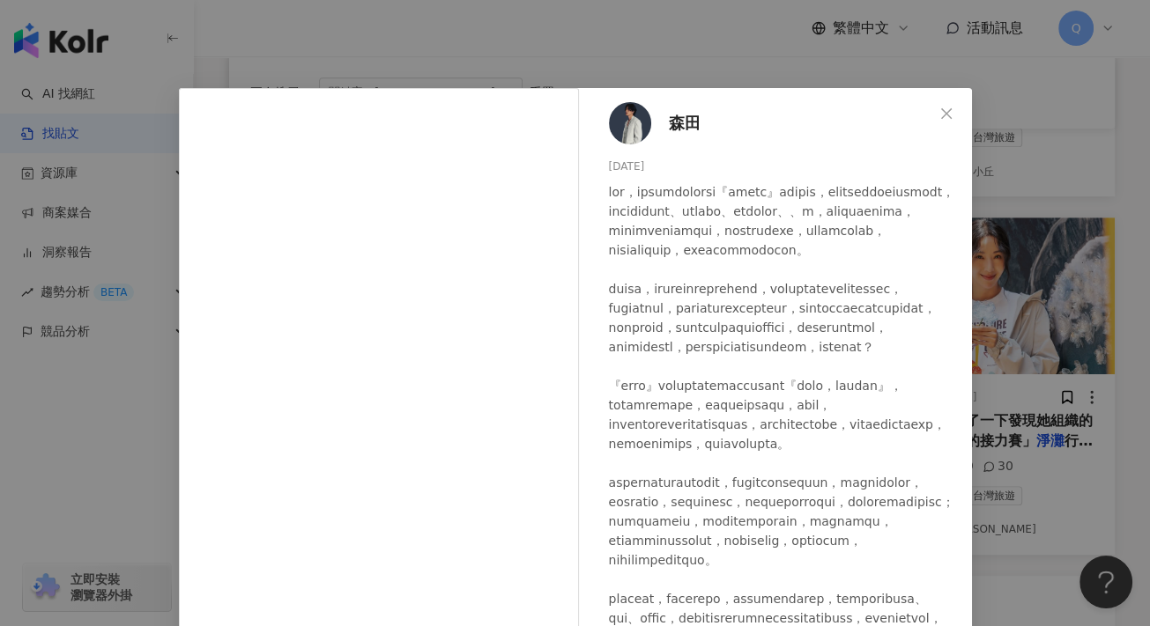
click at [677, 118] on span "森田" at bounding box center [685, 123] width 32 height 25
click at [947, 110] on span "Close" at bounding box center [945, 114] width 35 height 14
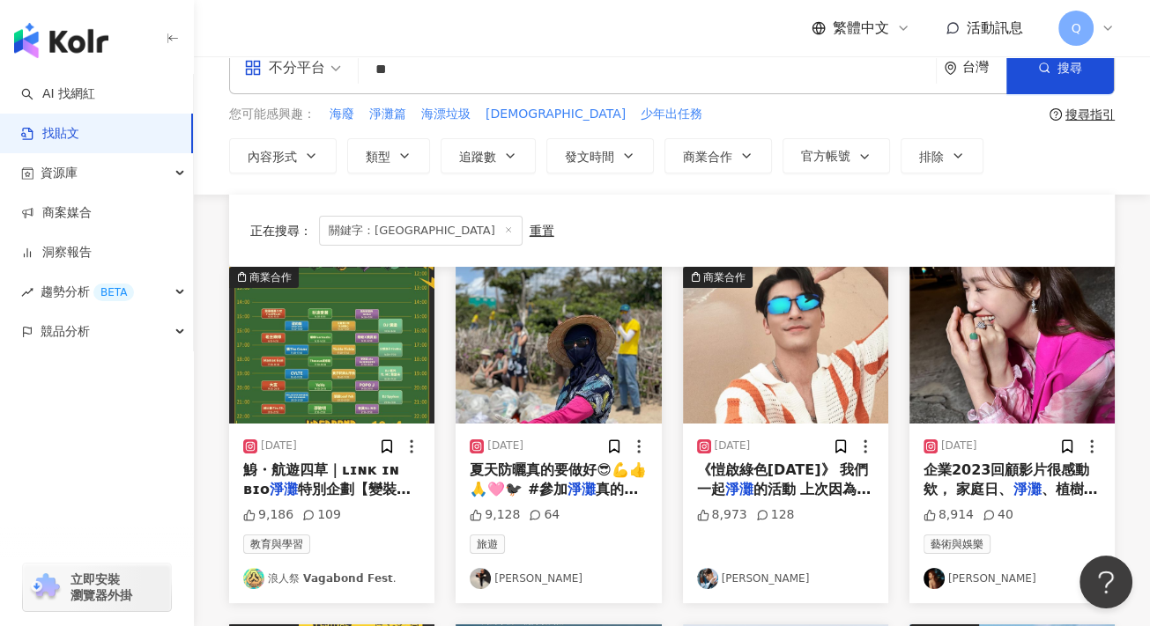
scroll to position [0, 0]
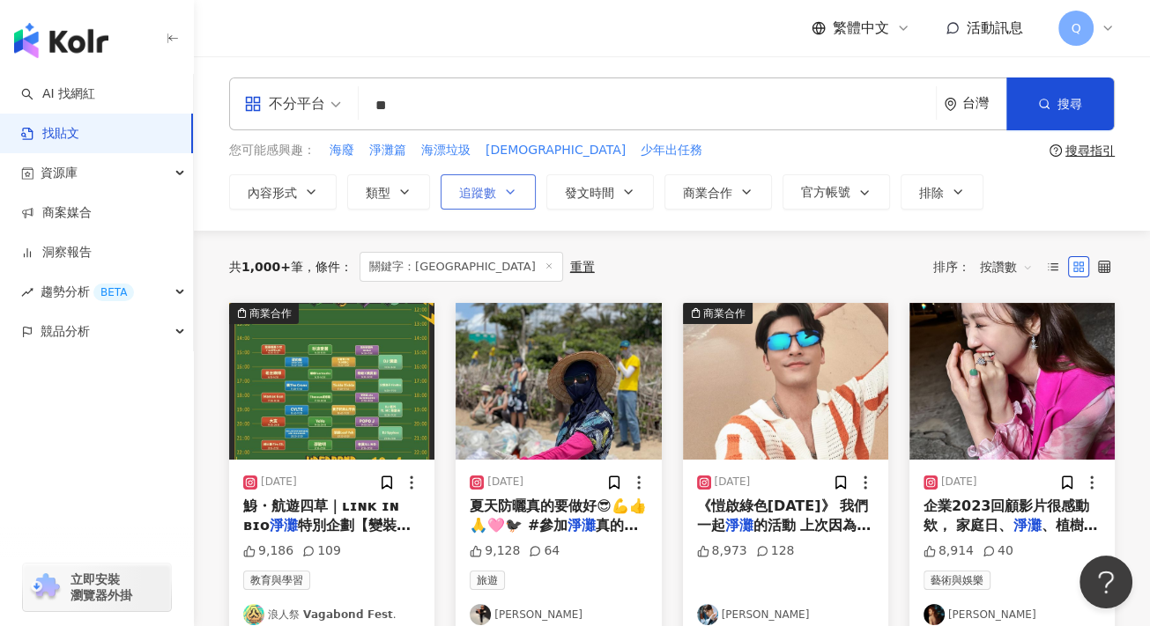
click at [470, 195] on span "追蹤數" at bounding box center [477, 193] width 37 height 14
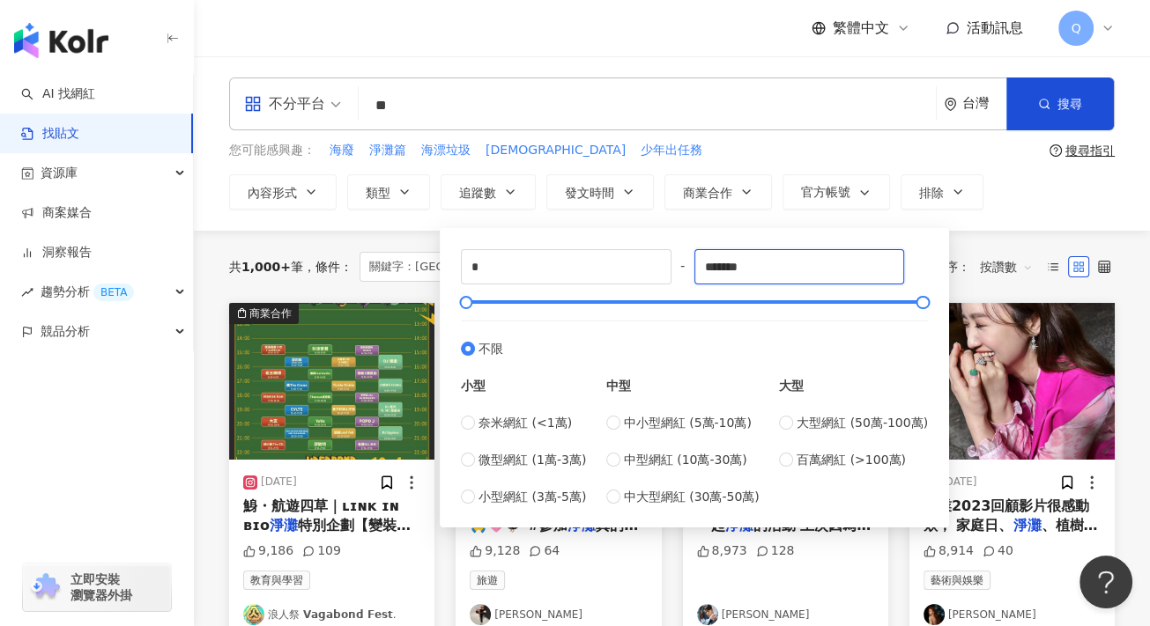
drag, startPoint x: 728, startPoint y: 263, endPoint x: 678, endPoint y: 270, distance: 50.6
click at [678, 270] on div "* - ******* 不限 小型 奈米網紅 (<1萬) 微型網紅 (1萬-3萬) 小型網紅 (3萬-5萬) 中型 中小型網紅 (5萬-10萬) 中型網紅 (…" at bounding box center [694, 377] width 467 height 257
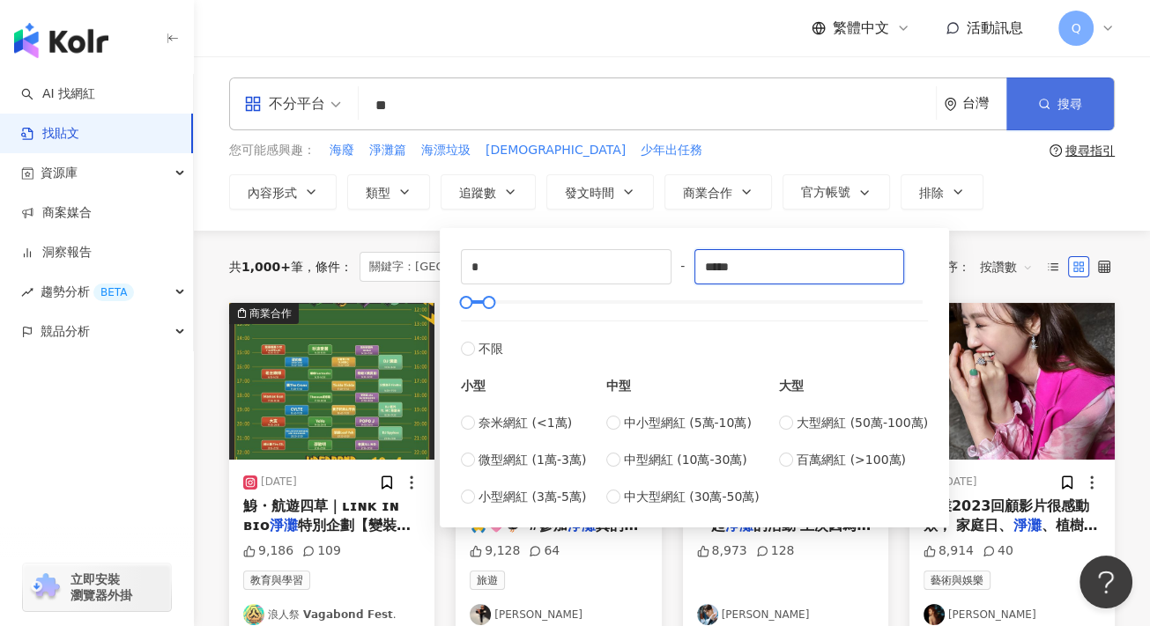
type input "*****"
click at [1059, 110] on span "搜尋" at bounding box center [1069, 104] width 25 height 14
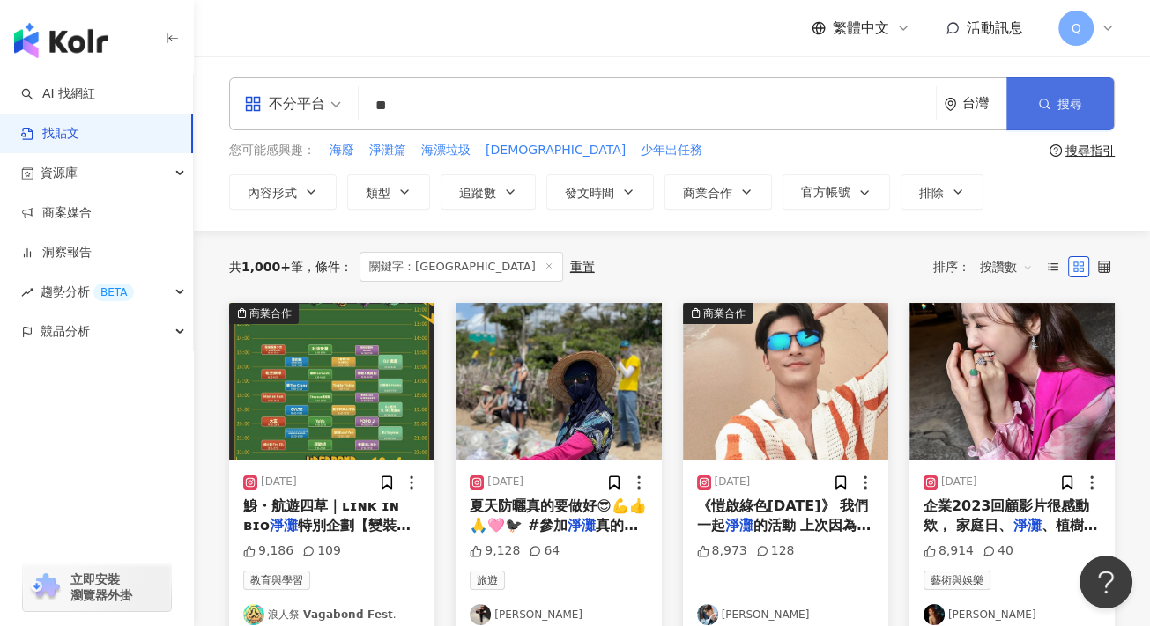
click at [1059, 110] on span "搜尋" at bounding box center [1069, 104] width 25 height 14
click at [1060, 110] on span "搜尋" at bounding box center [1069, 104] width 25 height 14
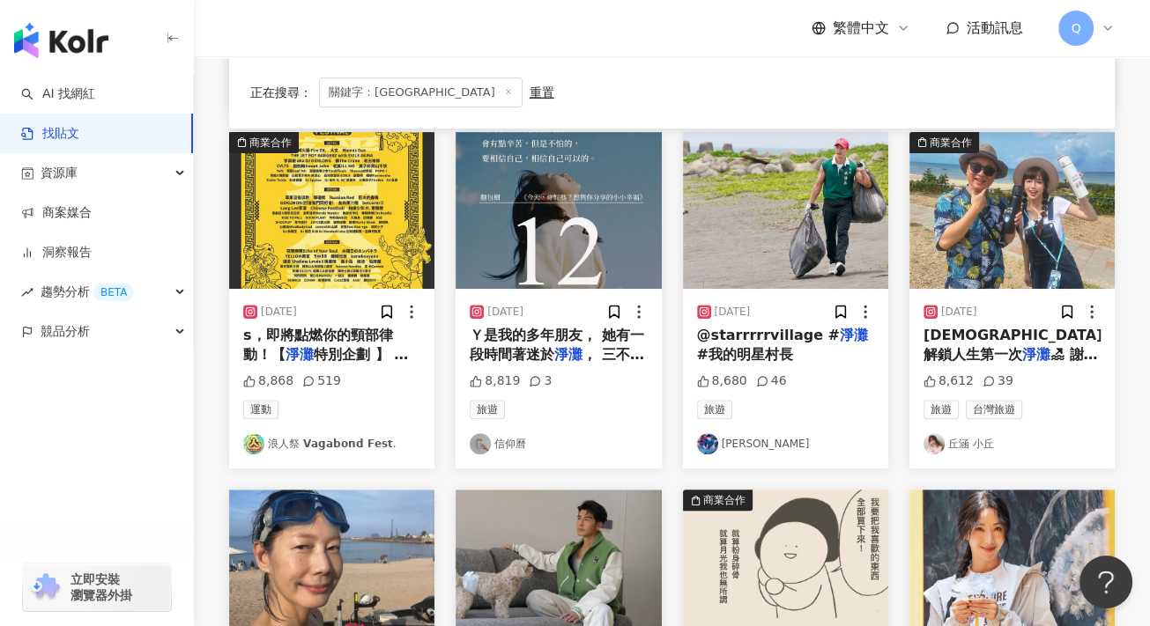
scroll to position [969, 0]
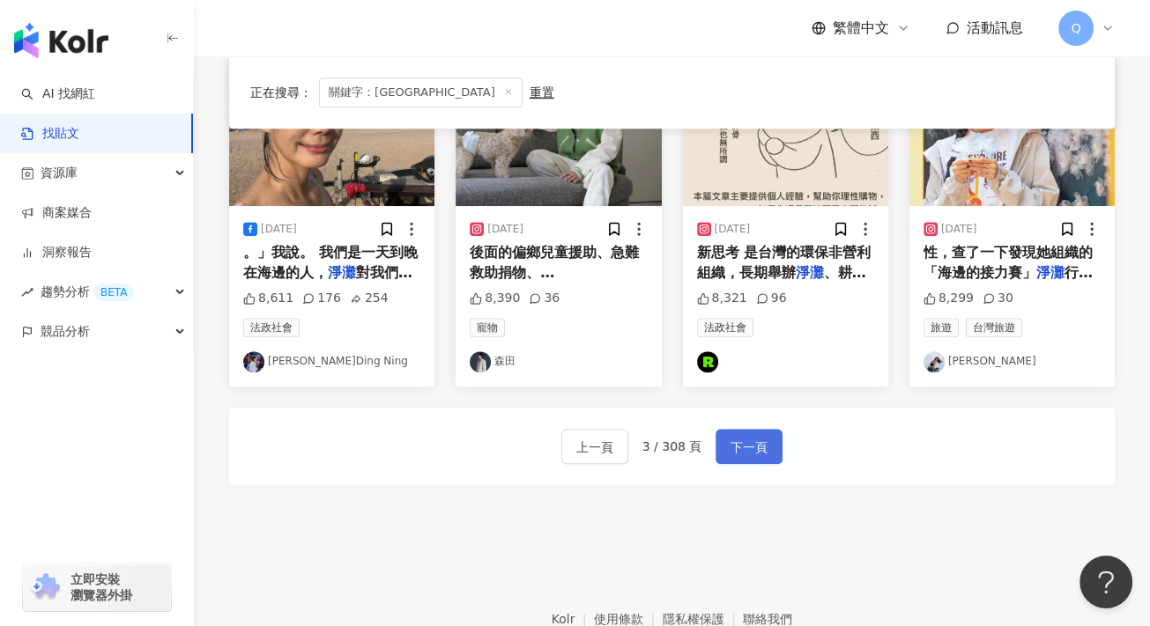
click at [731, 438] on span "下一頁" at bounding box center [748, 447] width 37 height 21
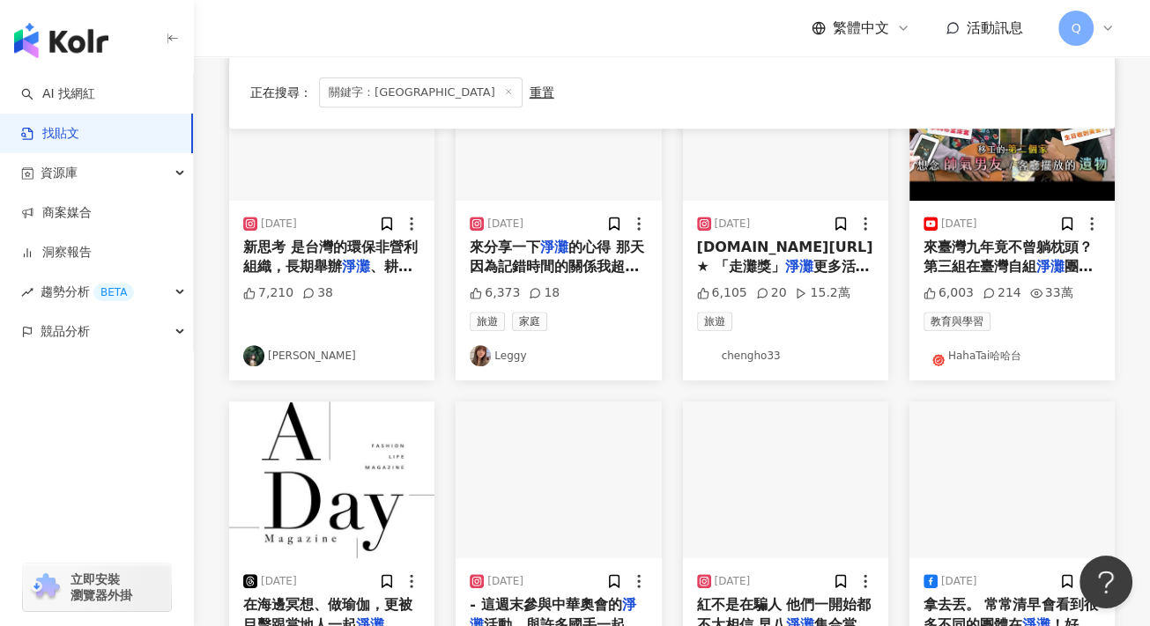
scroll to position [793, 0]
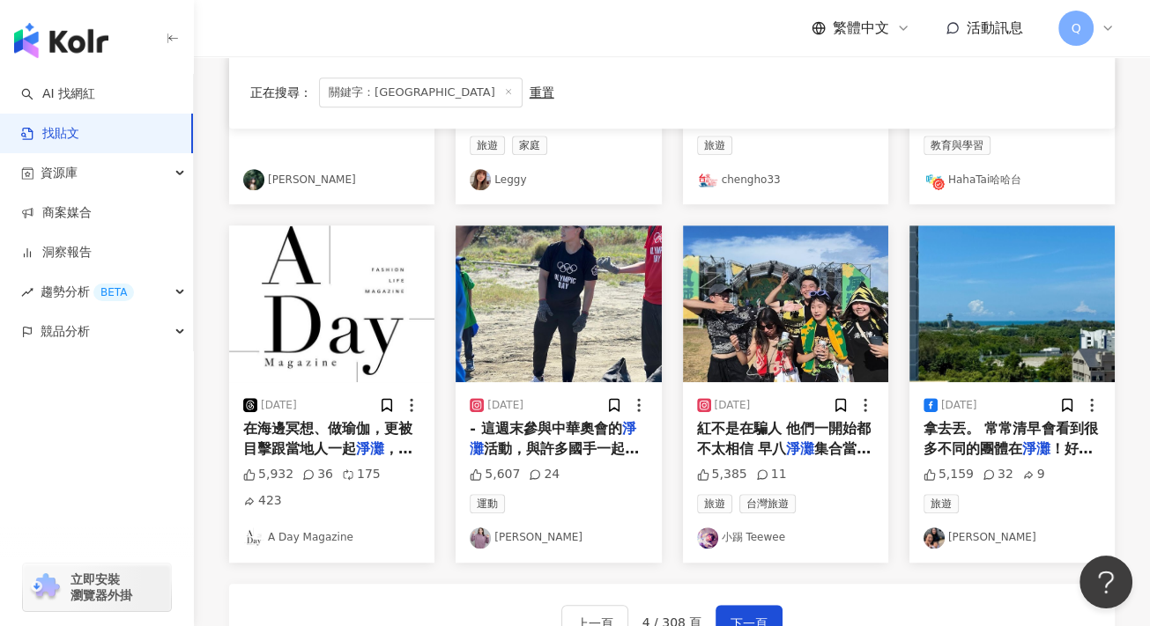
click at [834, 425] on span "紅不是在騙人 他們一開始都不太相信 早八" at bounding box center [784, 438] width 174 height 36
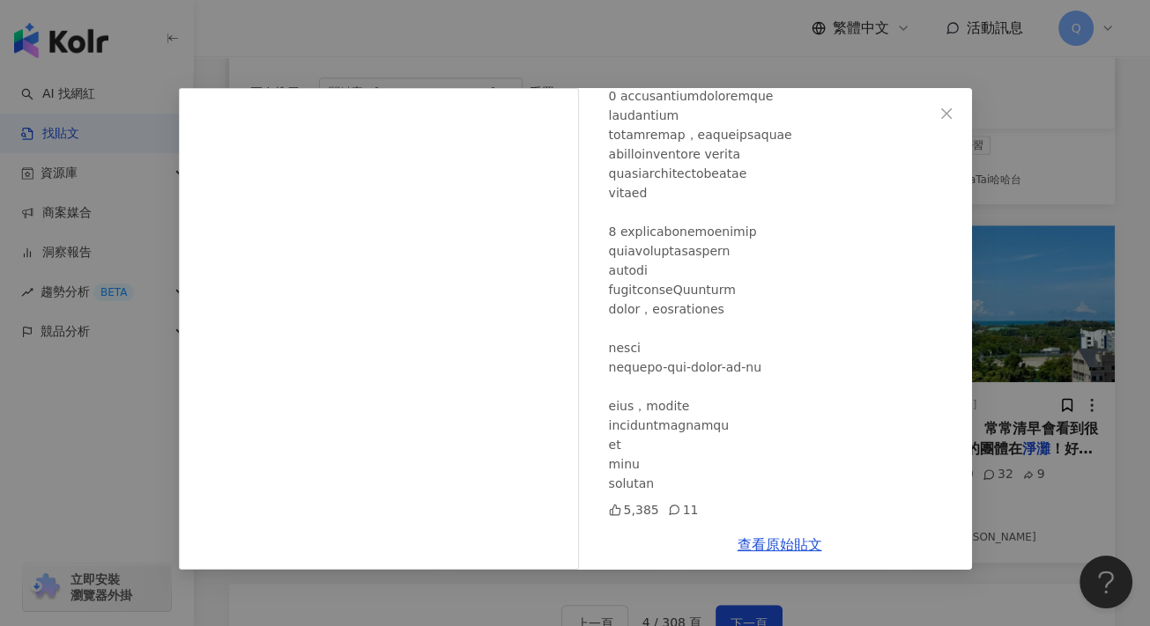
scroll to position [560, 0]
click at [950, 118] on icon "close" at bounding box center [946, 112] width 11 height 11
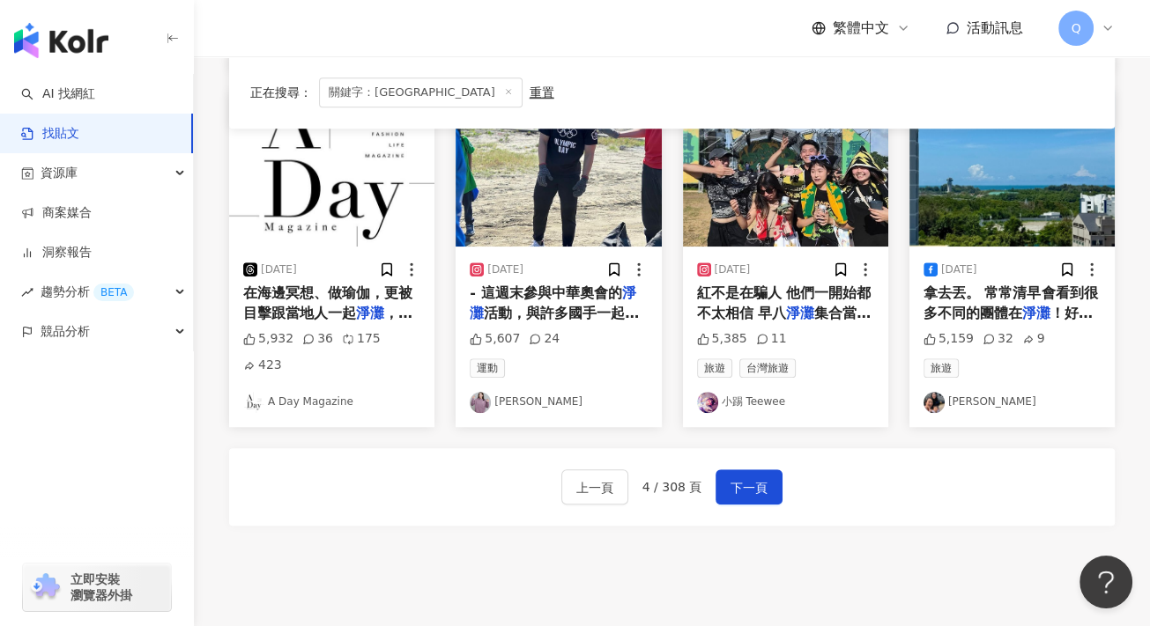
scroll to position [1057, 0]
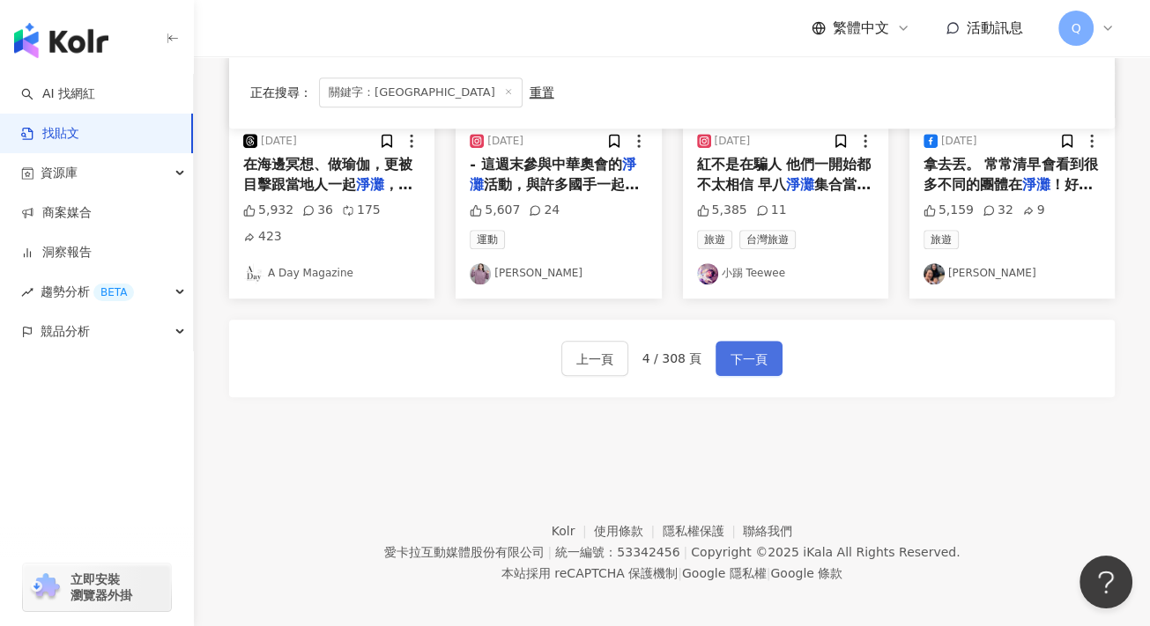
click at [759, 352] on span "下一頁" at bounding box center [748, 359] width 37 height 21
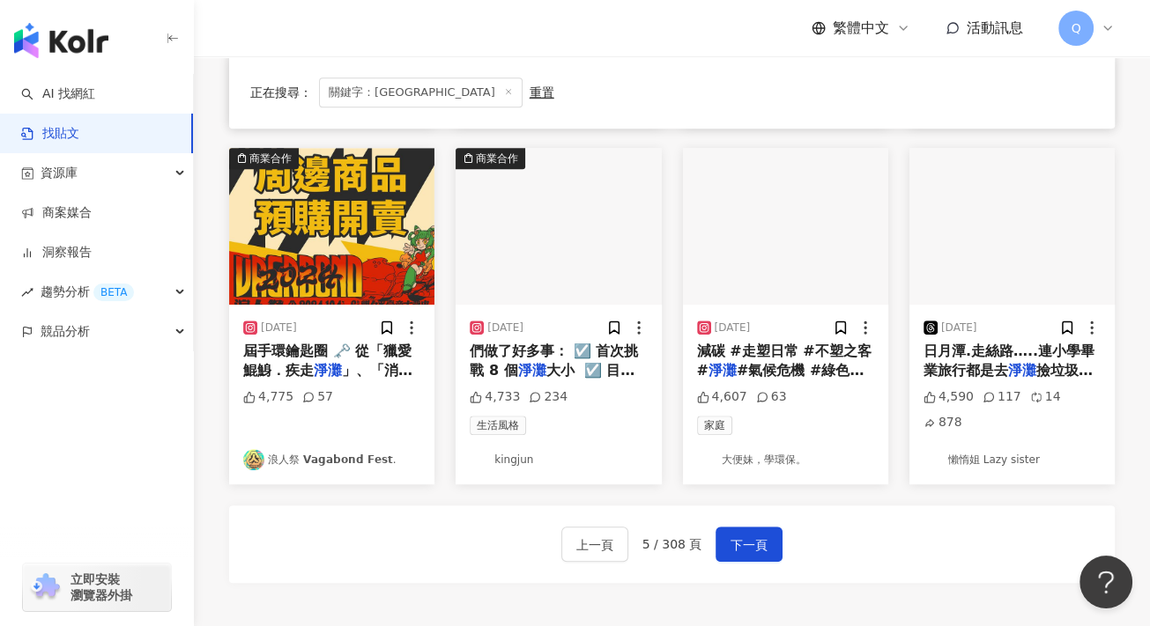
scroll to position [881, 0]
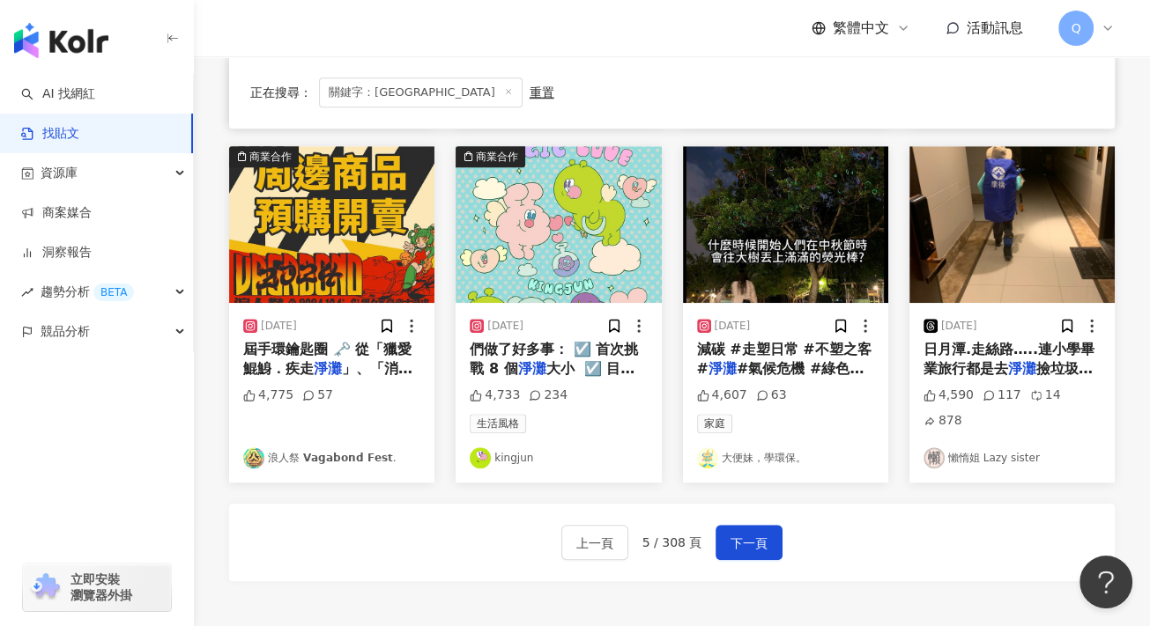
click at [592, 342] on span "們做了好多事： ☑️ 首次挑戰 8 個" at bounding box center [554, 359] width 168 height 36
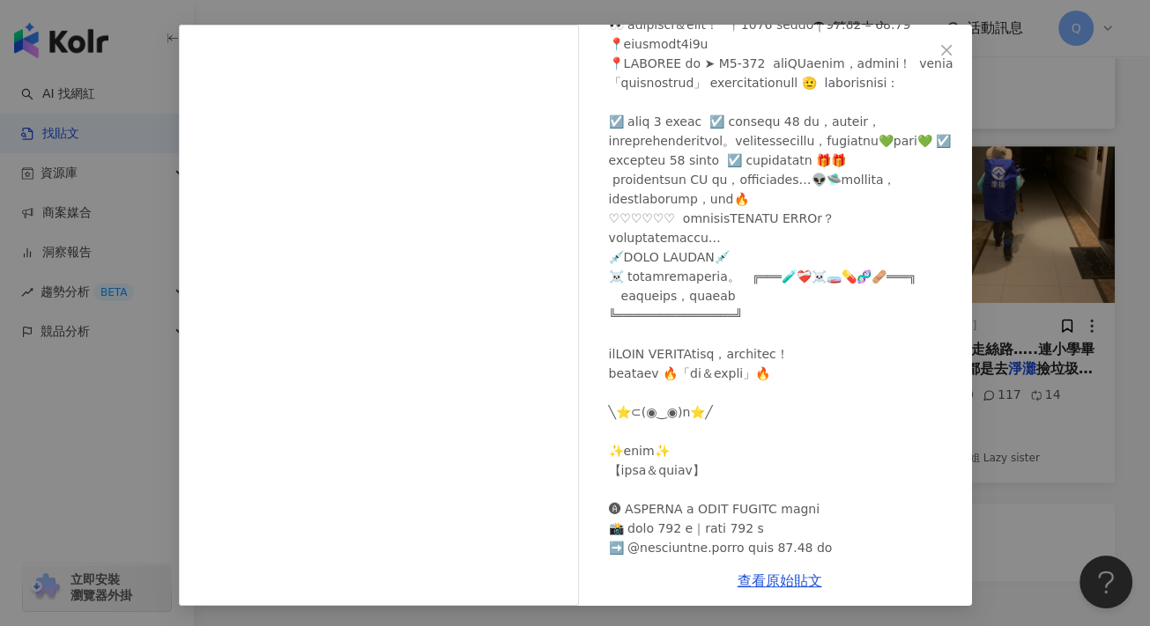
scroll to position [0, 0]
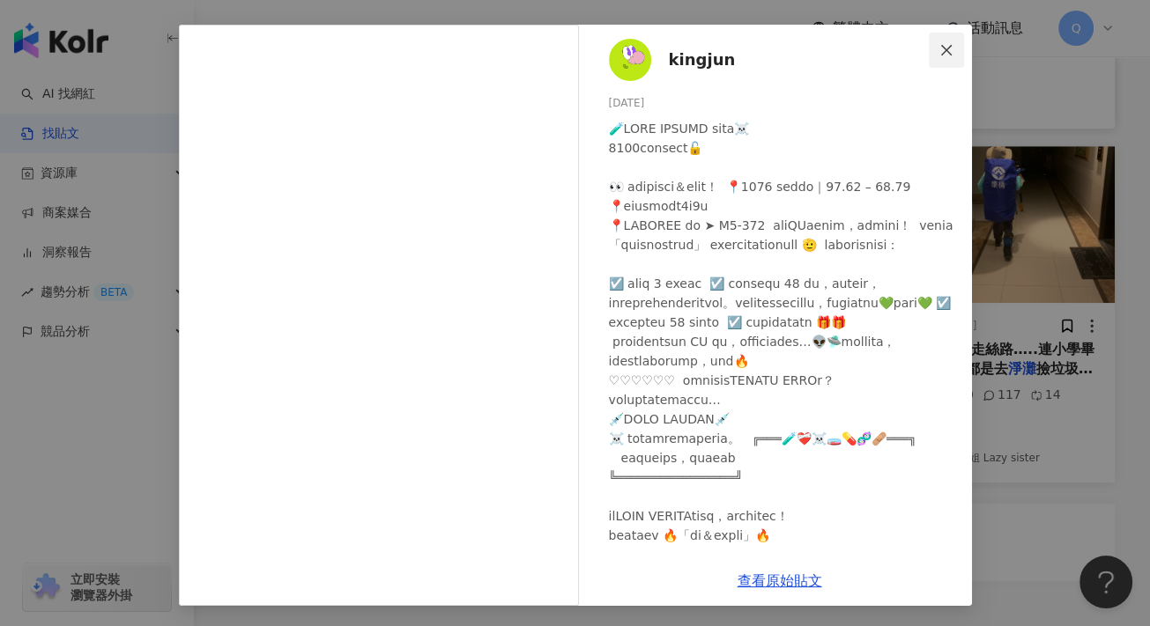
click at [939, 45] on icon "close" at bounding box center [946, 50] width 14 height 14
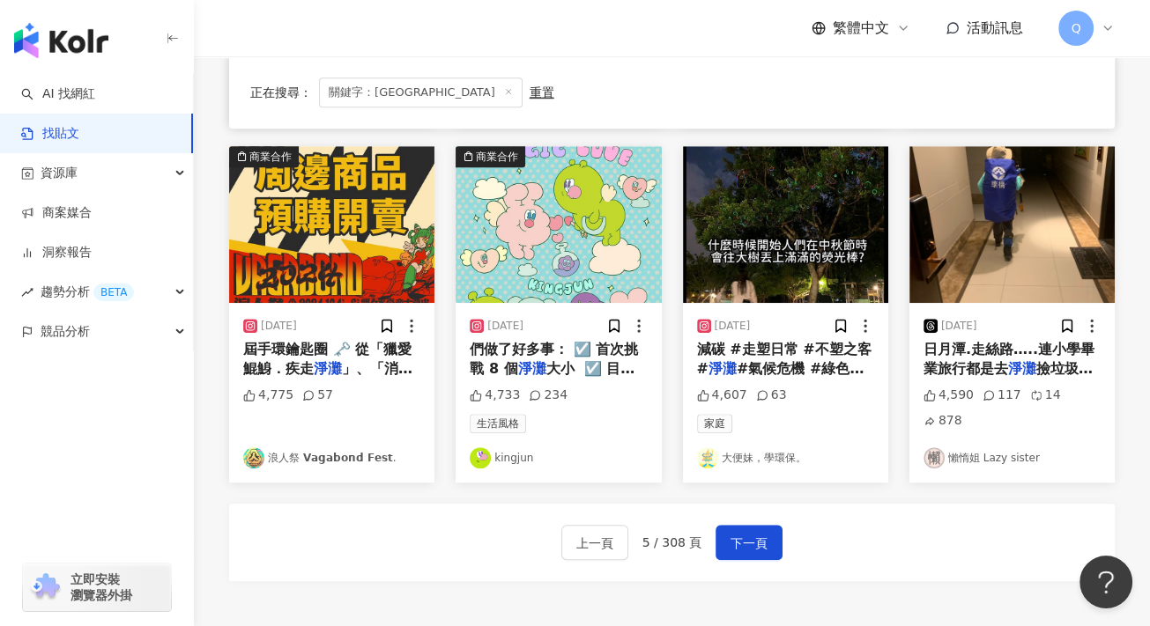
click at [744, 341] on span "減碳 #走塑日常 #不塑之客 #" at bounding box center [784, 359] width 174 height 36
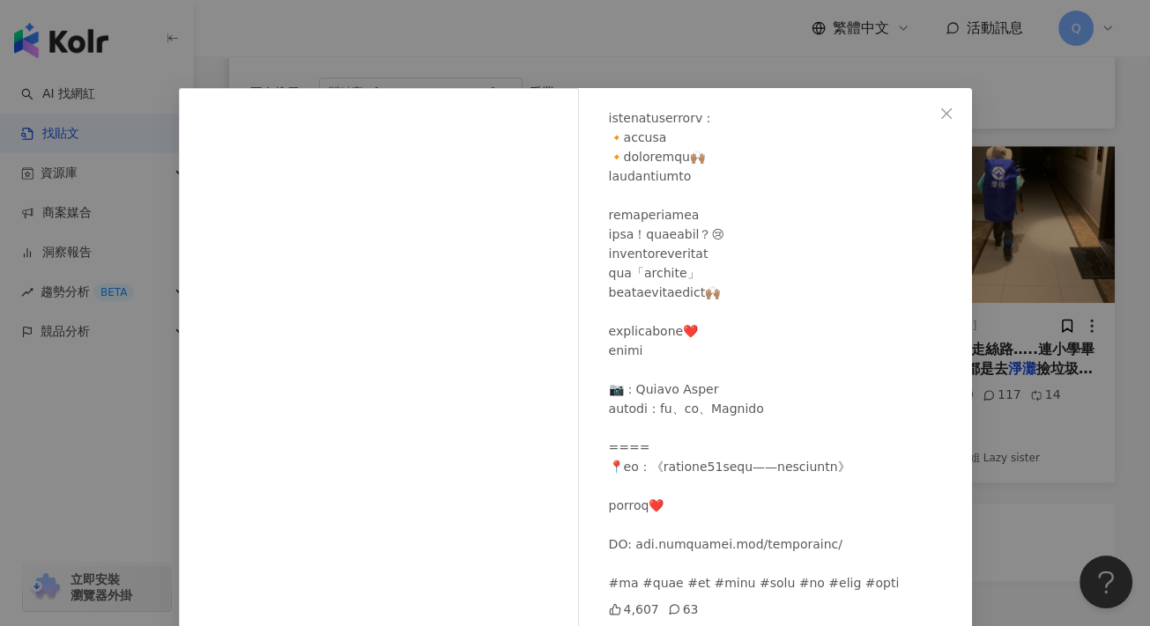
scroll to position [636, 0]
click at [928, 115] on span "Close" at bounding box center [945, 114] width 35 height 14
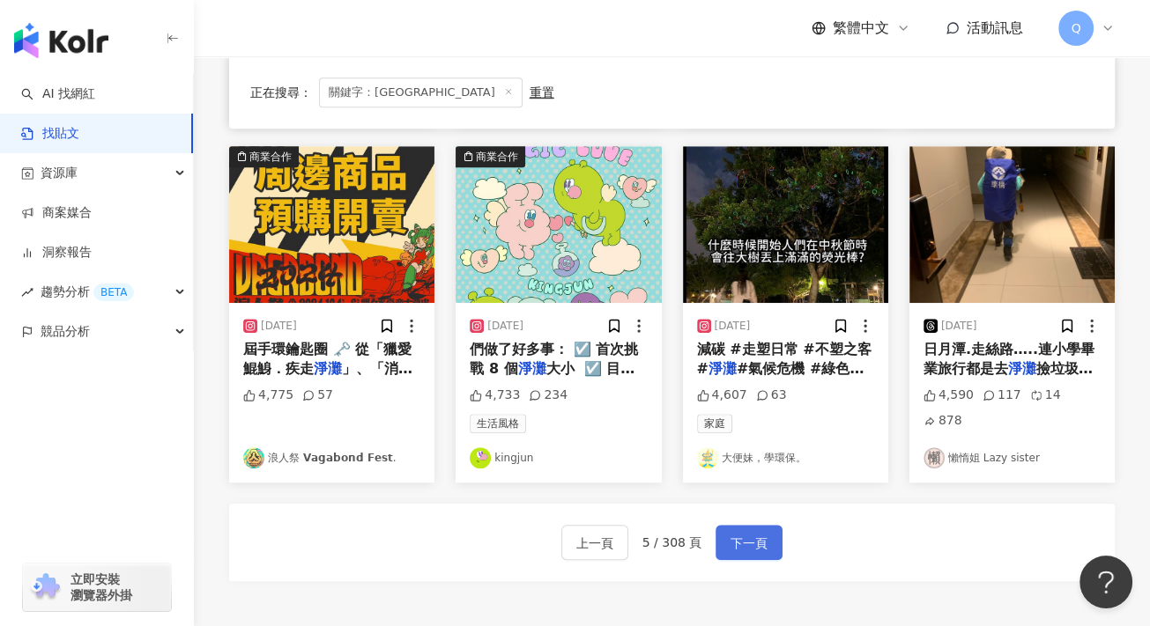
click at [756, 533] on span "下一頁" at bounding box center [748, 543] width 37 height 21
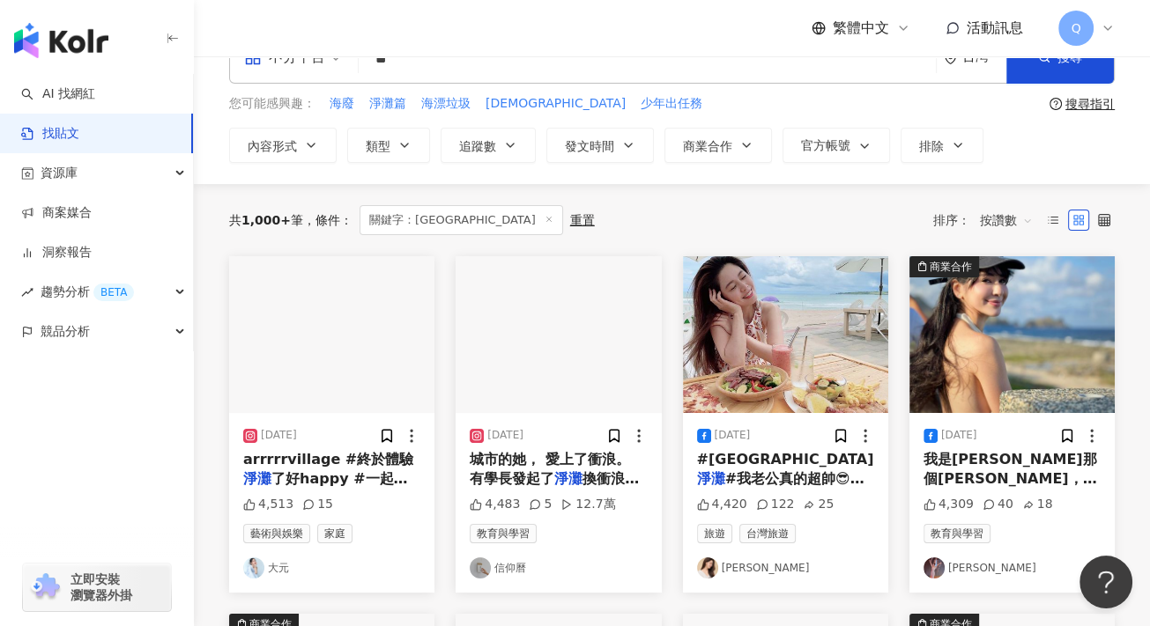
scroll to position [0, 0]
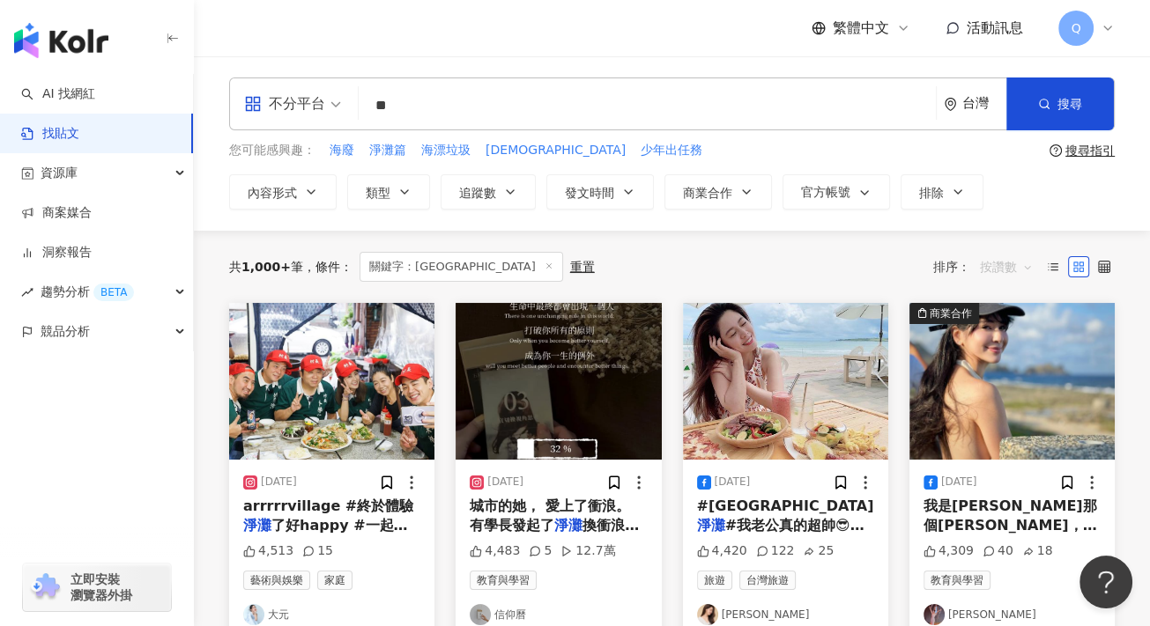
click at [1009, 263] on span "按讚數" at bounding box center [1006, 267] width 53 height 28
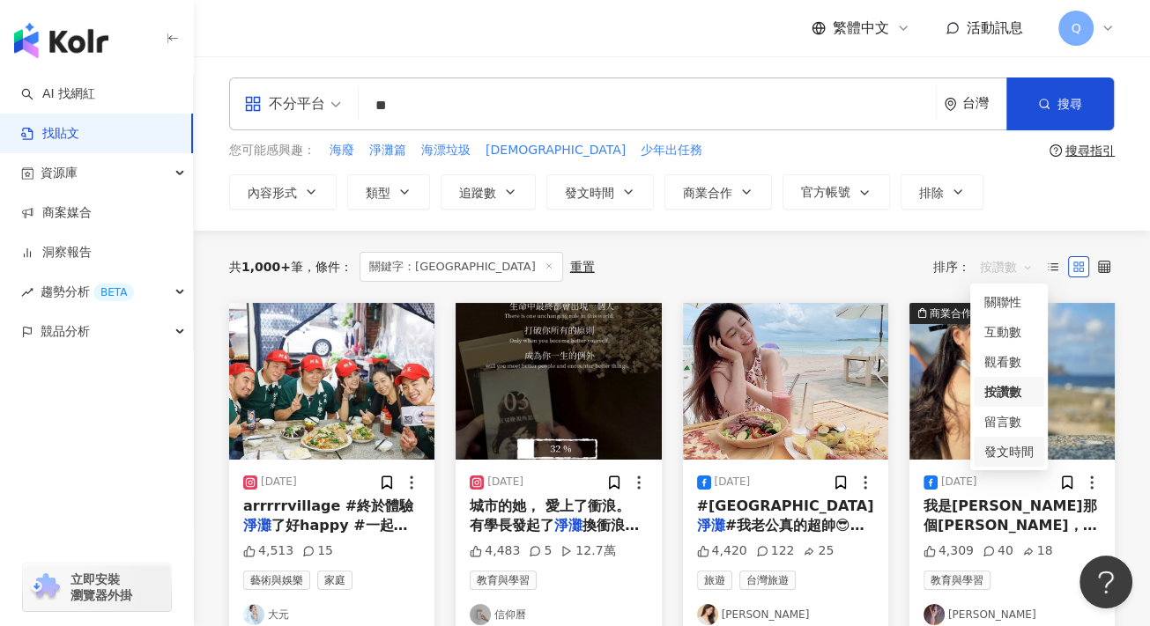
click at [1003, 455] on div "發文時間" at bounding box center [1008, 451] width 49 height 19
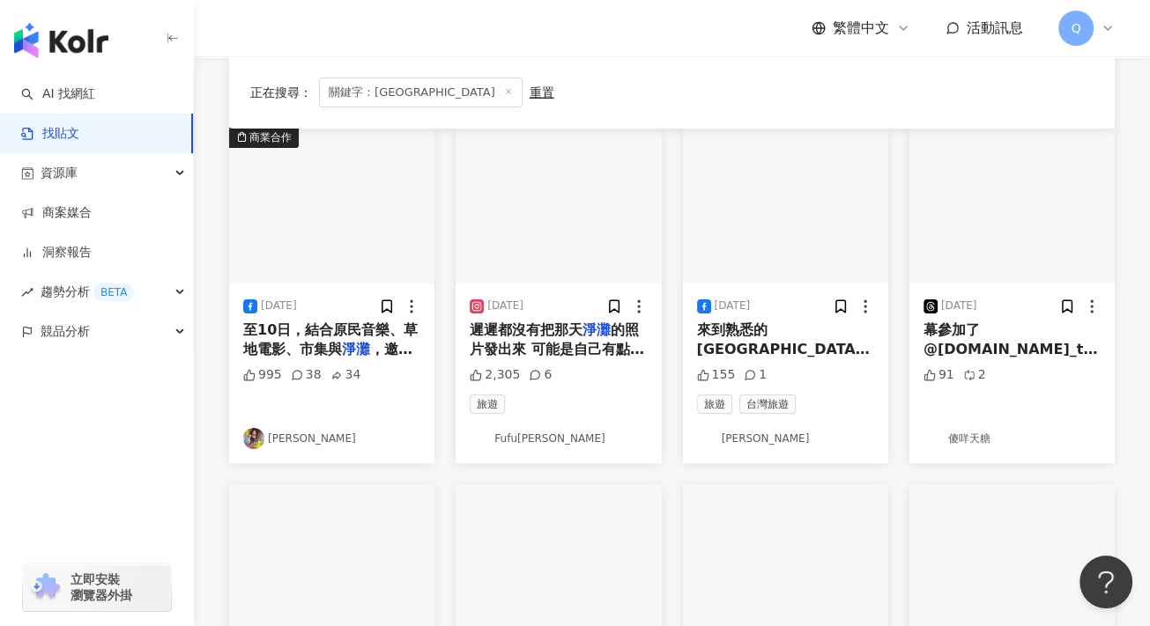
scroll to position [529, 0]
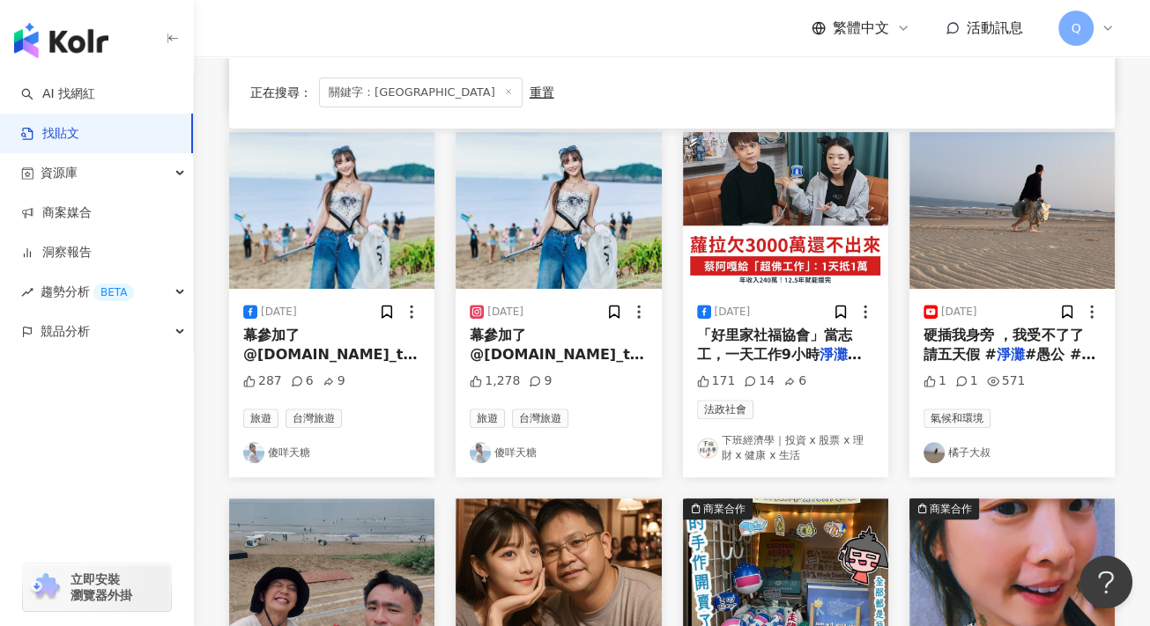
click at [498, 452] on link "傻咩天糖" at bounding box center [558, 452] width 177 height 21
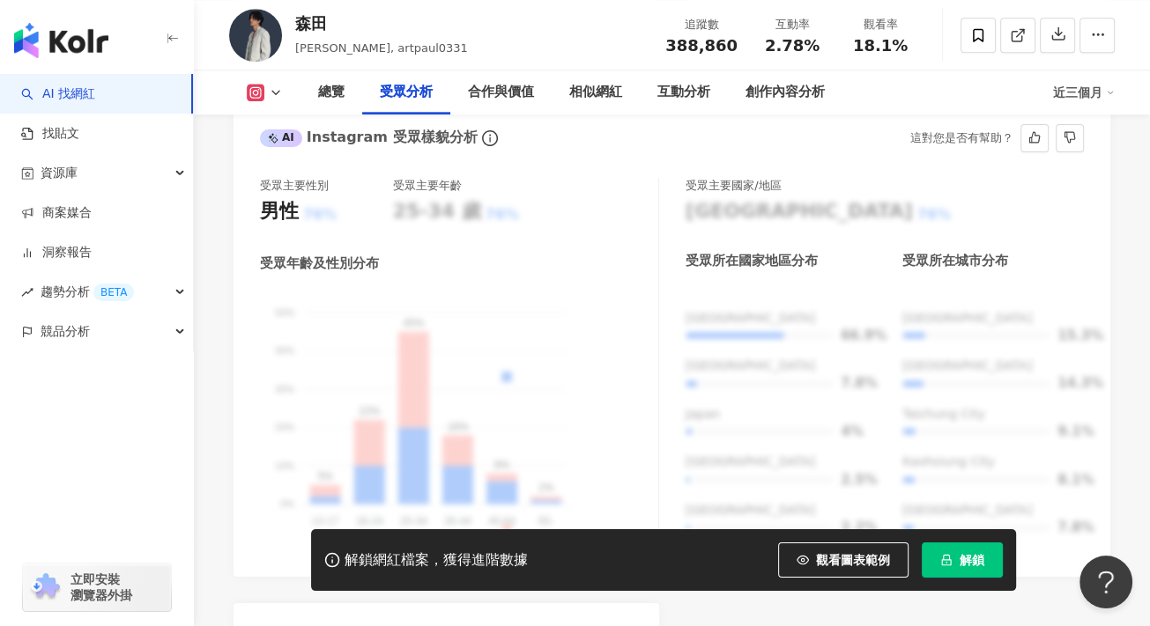
scroll to position [1674, 0]
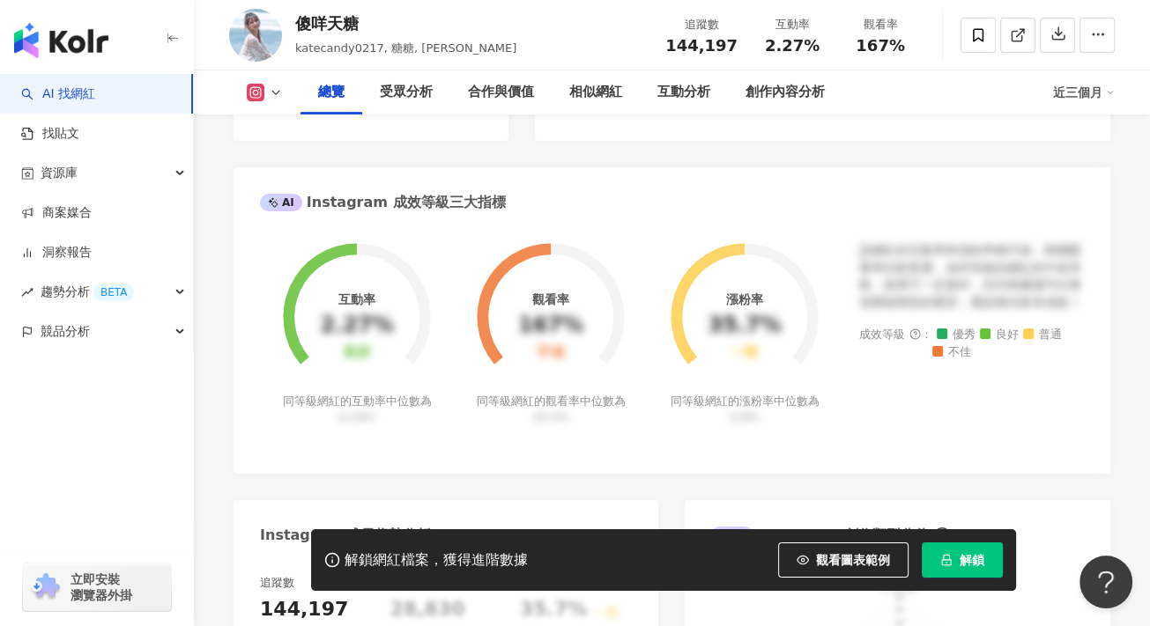
scroll to position [617, 0]
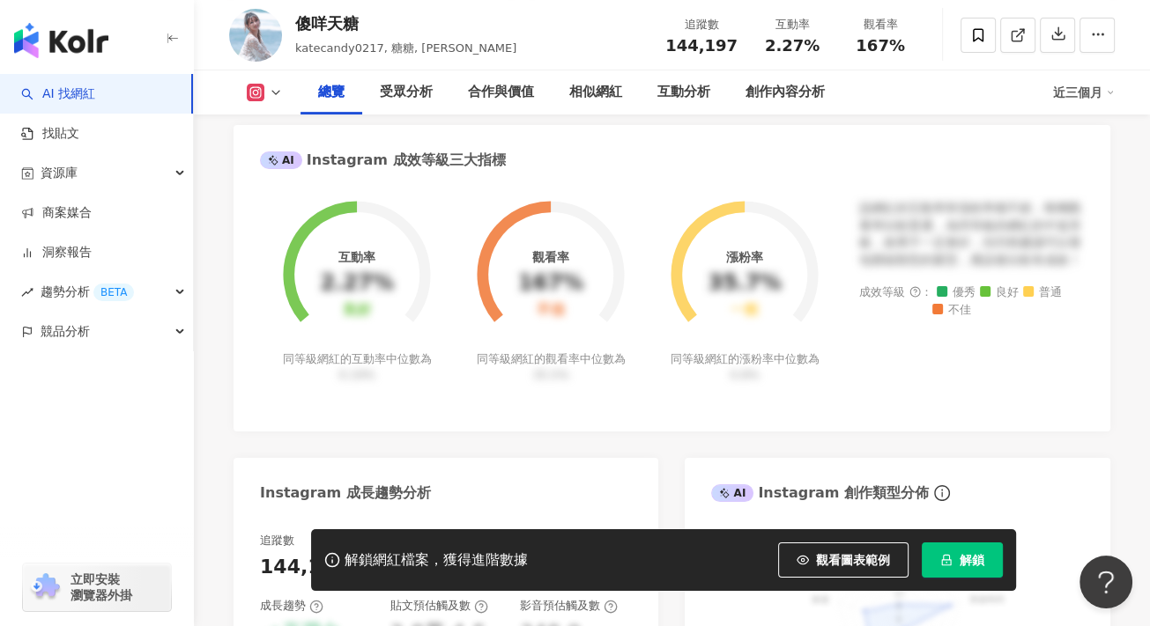
click at [564, 129] on div "Instagram 網紅基本資料 性別 女 主要語言 繁體中文 78.1% 網紅類型 自行車 · 日常話題 · 運動 · 交通工具 · 旅遊 社群簡介 糖糖 …" at bounding box center [671, 337] width 876 height 1351
click at [884, 131] on div "Instagram 網紅基本資料 性別 女 主要語言 繁體中文 78.1% 網紅類型 自行車 · 日常話題 · 運動 · 交通工具 · 旅遊 社群簡介 糖糖 …" at bounding box center [671, 337] width 876 height 1351
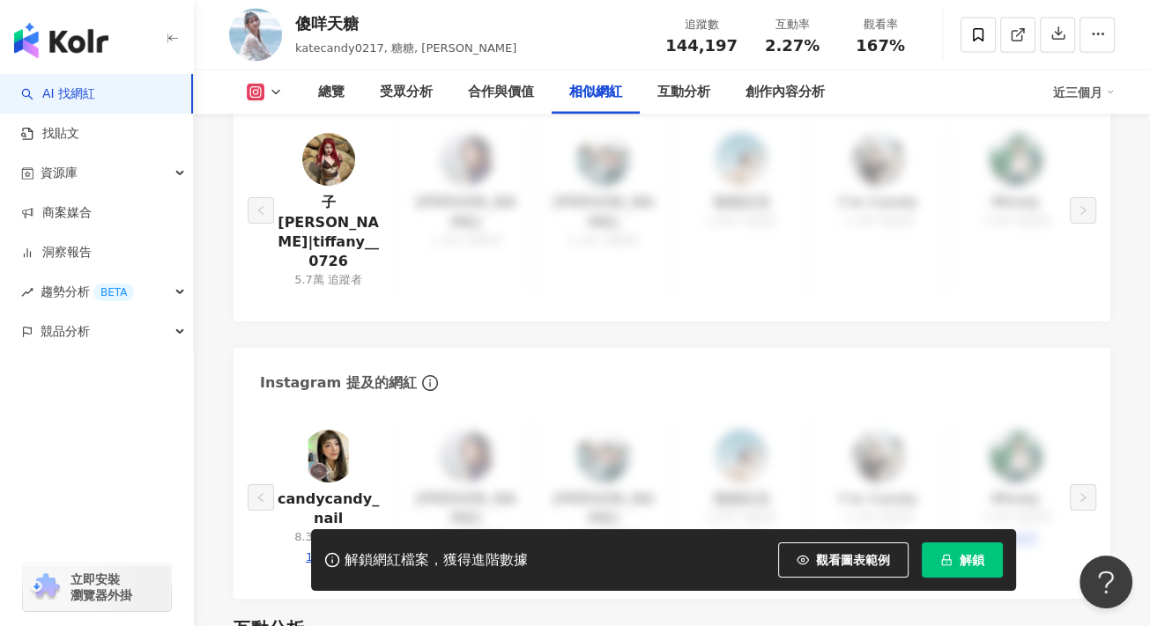
scroll to position [2995, 0]
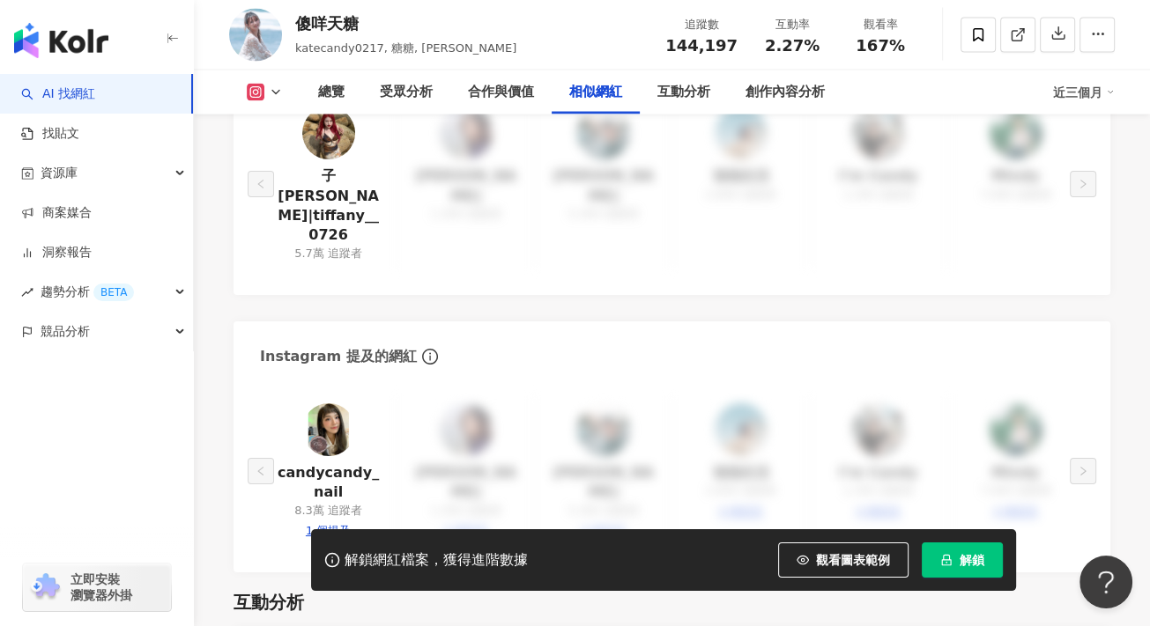
click at [211, 263] on div "總覽 最後更新日期：[DATE] 近三個月 Instagram 網紅基本資料 性別 女 主要語言 繁體中文 78.1% 網紅類型 自行車 · 日常話題 · 運…" at bounding box center [672, 103] width 956 height 5769
